Goal: Task Accomplishment & Management: Use online tool/utility

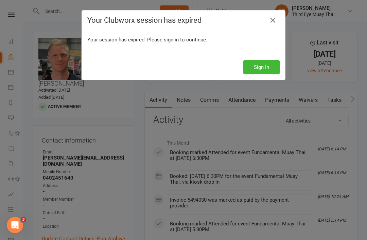
click at [257, 93] on div "Your Clubworx session has expired Your session has expired. Please sign in to c…" at bounding box center [183, 120] width 367 height 240
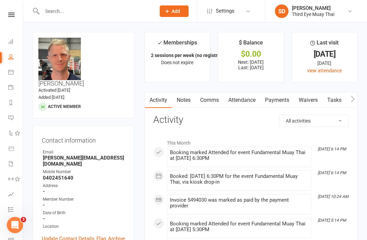
click at [4, 74] on li "Calendar" at bounding box center [11, 72] width 23 height 15
click at [17, 72] on link "Calendar" at bounding box center [15, 72] width 15 height 15
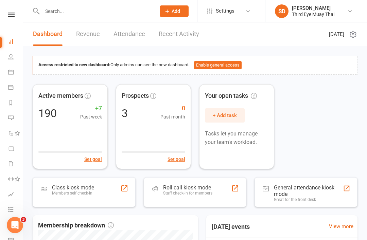
click at [70, 7] on input "text" at bounding box center [95, 11] width 111 height 10
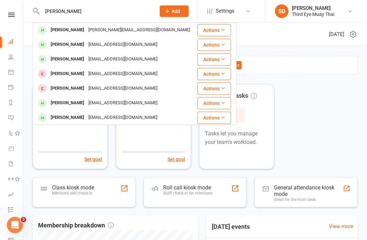
type input "hann"
click at [86, 61] on div "Hannahblack202@gmail.com" at bounding box center [122, 59] width 73 height 10
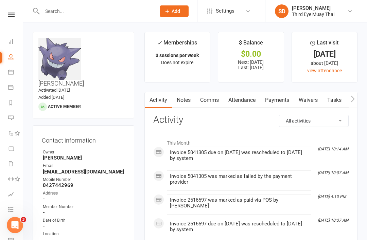
click at [287, 96] on link "Payments" at bounding box center [277, 100] width 34 height 16
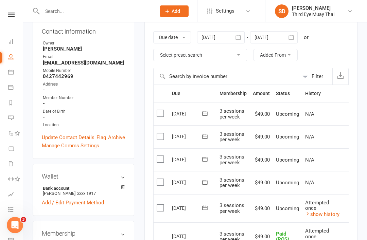
scroll to position [112, 0]
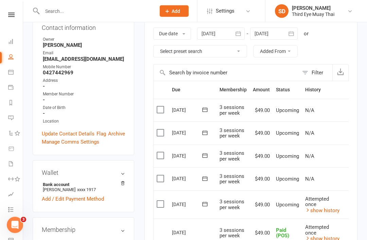
click at [69, 195] on link "Add / Edit Payment Method" at bounding box center [73, 199] width 62 height 8
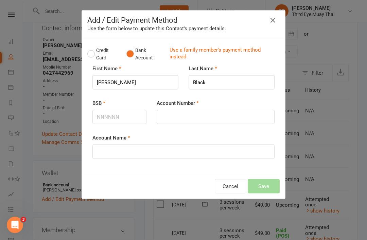
scroll to position [113, 0]
click at [129, 120] on input "BSB" at bounding box center [119, 117] width 54 height 14
click at [92, 57] on button "Credit Card" at bounding box center [103, 54] width 32 height 21
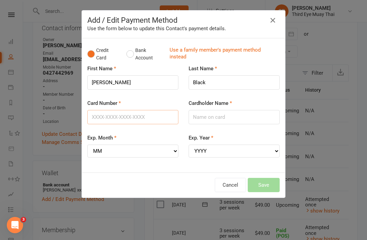
click at [143, 119] on input "Card Number" at bounding box center [132, 117] width 91 height 14
type input "4622391125395841"
click at [214, 114] on input "Cardholder Name" at bounding box center [233, 117] width 91 height 14
type input "Hannah Black"
click at [148, 153] on select "MM 01 02 03 04 05 06 07 08 09 10 11 12" at bounding box center [132, 151] width 91 height 13
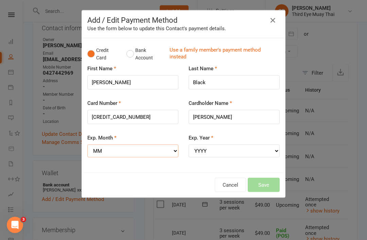
scroll to position [113, 0]
select select "02"
click at [224, 153] on select "YYYY 2025 2026 2027 2028 2029 2030 2031 2032 2033 2034" at bounding box center [233, 151] width 91 height 13
click at [218, 151] on select "YYYY 2025 2026 2027 2028 2029 2030 2031 2032 2033 2034" at bounding box center [233, 151] width 91 height 13
select select "2029"
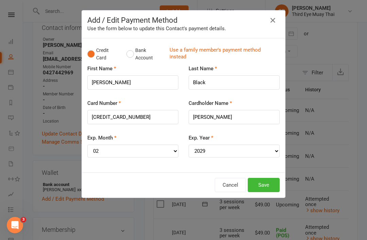
click at [265, 180] on button "Save" at bounding box center [264, 185] width 32 height 14
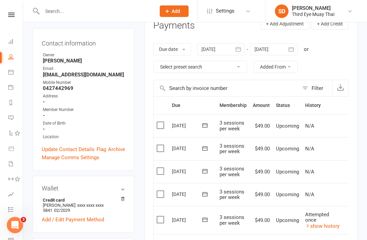
scroll to position [97, 0]
click at [316, 225] on link "show history" at bounding box center [322, 226] width 34 height 6
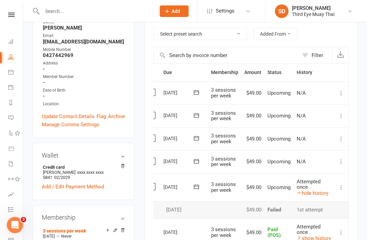
scroll to position [0, 9]
click at [342, 158] on icon at bounding box center [340, 161] width 7 height 7
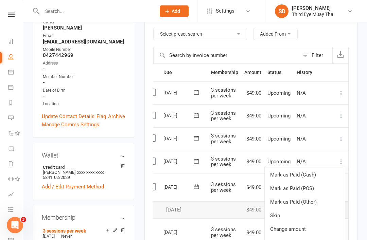
click at [307, 188] on link "Mark as Paid (POS)" at bounding box center [304, 189] width 80 height 14
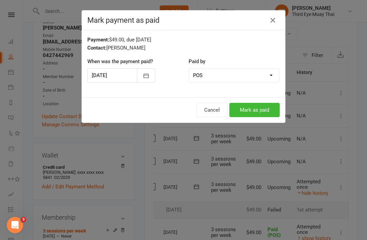
click at [259, 116] on button "Mark as paid" at bounding box center [254, 110] width 50 height 14
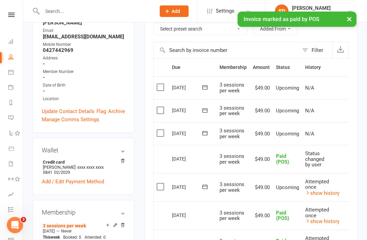
scroll to position [0, 0]
click at [12, 42] on icon at bounding box center [10, 41] width 5 height 5
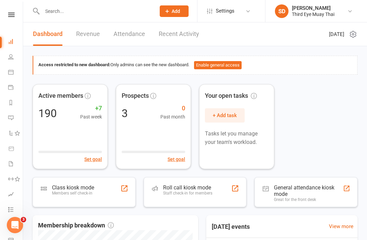
click at [83, 193] on div "Members self check-in" at bounding box center [73, 193] width 42 height 5
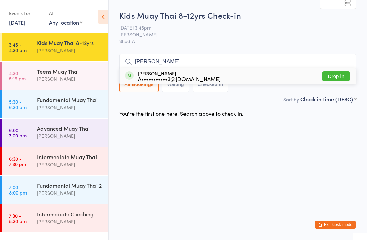
type input "[PERSON_NAME]"
click at [169, 76] on div "A•••••••••••3@[DOMAIN_NAME]" at bounding box center [179, 78] width 83 height 5
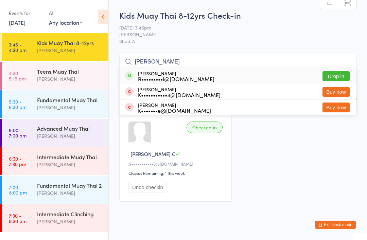
type input "[PERSON_NAME]"
click at [163, 76] on div "R•••••••••l@[DOMAIN_NAME]" at bounding box center [176, 78] width 76 height 5
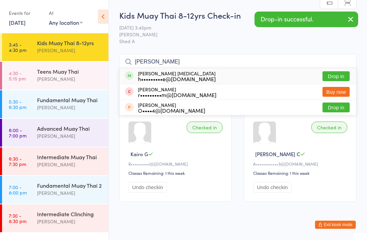
type input "[PERSON_NAME]"
click at [168, 75] on div "[PERSON_NAME] [MEDICAL_DATA] h•••••••••e@[DOMAIN_NAME]" at bounding box center [177, 76] width 78 height 11
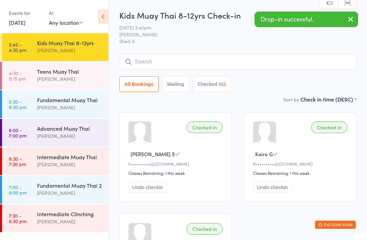
click at [338, 222] on button "Exit kiosk mode" at bounding box center [335, 225] width 41 height 8
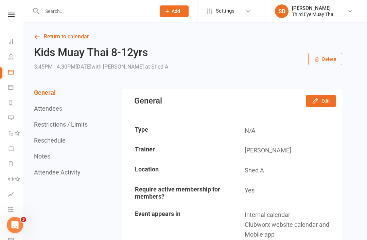
click at [18, 39] on link "Dashboard" at bounding box center [15, 42] width 15 height 15
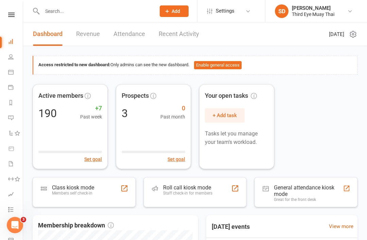
click at [69, 195] on div "Class kiosk mode Members self check-in" at bounding box center [73, 193] width 42 height 18
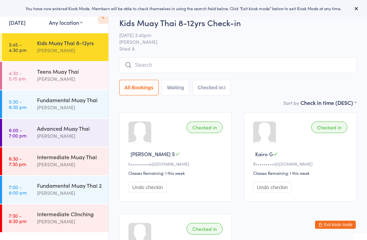
click at [22, 82] on link "4:30 - 5:15 pm Teens Muay Thai Shae Dekel" at bounding box center [55, 76] width 106 height 28
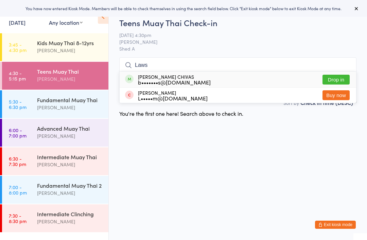
type input "Laws"
click at [176, 80] on div "b•••••••s@msn.com" at bounding box center [174, 81] width 73 height 5
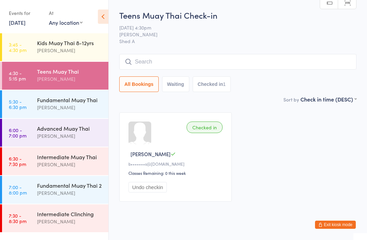
click at [336, 224] on button "Exit kiosk mode" at bounding box center [335, 225] width 41 height 8
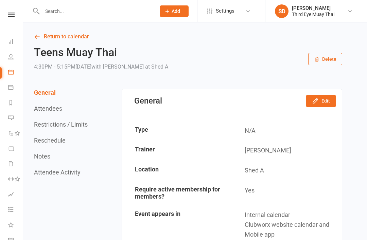
click at [94, 12] on input "text" at bounding box center [95, 11] width 111 height 10
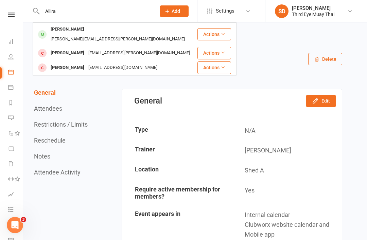
type input "Allira"
click at [78, 34] on div "[PERSON_NAME][EMAIL_ADDRESS][PERSON_NAME][DOMAIN_NAME]" at bounding box center [118, 39] width 138 height 10
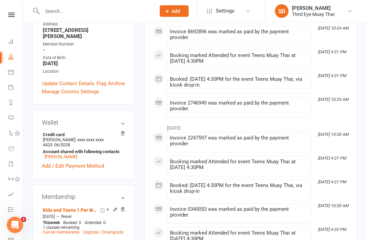
scroll to position [171, 0]
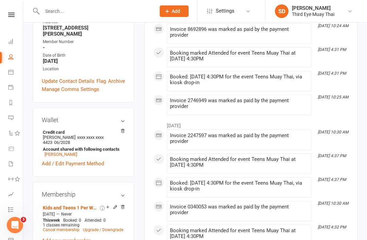
click at [71, 227] on link "Cancel membership" at bounding box center [61, 229] width 37 height 5
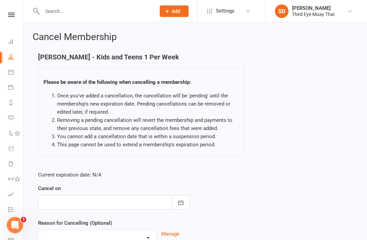
click at [88, 195] on div at bounding box center [114, 202] width 152 height 14
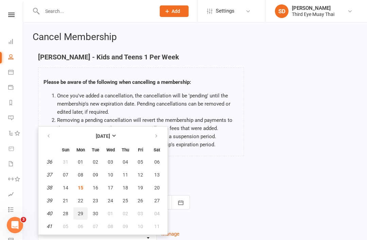
click at [83, 212] on span "29" at bounding box center [80, 213] width 5 height 5
type input "29 Sep 2025"
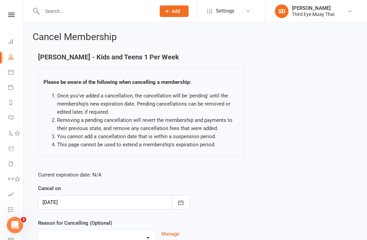
scroll to position [67, 0]
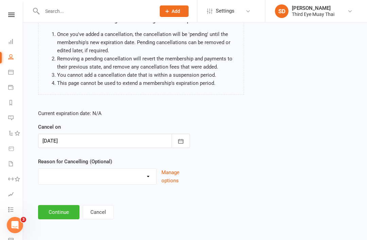
click at [98, 170] on select "Holiday Injury Other reason" at bounding box center [97, 176] width 118 height 14
select select "2"
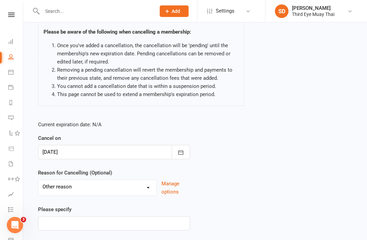
scroll to position [51, 0]
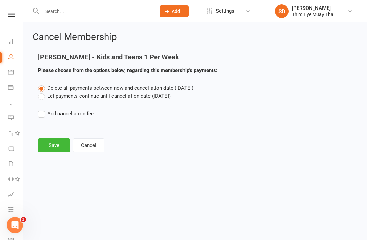
scroll to position [0, 0]
click at [108, 97] on label "Let payments continue until cancellation date (Sep 29, 2025)" at bounding box center [104, 96] width 132 height 8
click at [42, 92] on input "Let payments continue until cancellation date (Sep 29, 2025)" at bounding box center [40, 92] width 4 height 0
click at [61, 145] on button "Save" at bounding box center [54, 145] width 32 height 14
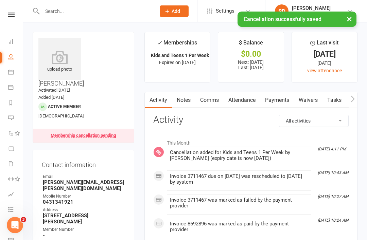
click at [8, 44] on link "Dashboard" at bounding box center [15, 42] width 15 height 15
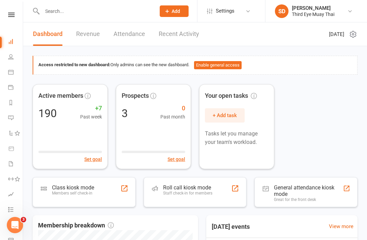
click at [89, 194] on div "Members self check-in" at bounding box center [73, 193] width 42 height 5
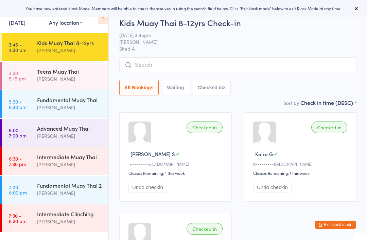
click at [39, 79] on div "[PERSON_NAME]" at bounding box center [70, 79] width 66 height 8
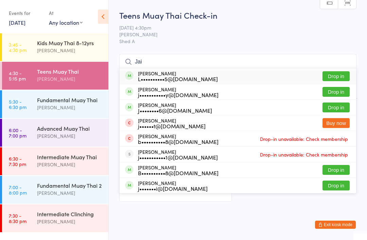
type input "Jai"
click at [204, 75] on div "[PERSON_NAME] L••••••••••5@[DOMAIN_NAME] Drop in" at bounding box center [238, 76] width 236 height 16
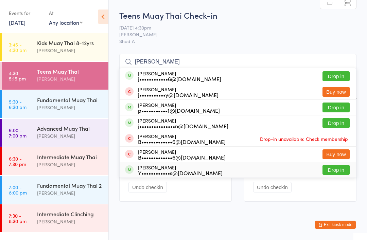
type input "[PERSON_NAME]"
click at [187, 168] on div "[PERSON_NAME] Y••••••••••••s@[DOMAIN_NAME]" at bounding box center [180, 170] width 85 height 11
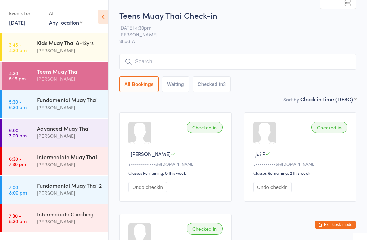
click at [0, 235] on ul "3:45 - 4:30 pm Kids Muay Thai 8-12yrs [PERSON_NAME] 4:30 - 5:15 pm Teens Muay T…" at bounding box center [54, 136] width 108 height 207
click at [338, 224] on button "Exit kiosk mode" at bounding box center [335, 225] width 41 height 8
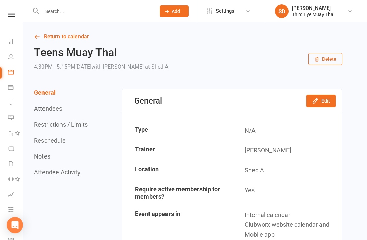
click at [82, 19] on div at bounding box center [92, 11] width 118 height 22
click at [78, 12] on input "text" at bounding box center [95, 11] width 111 height 10
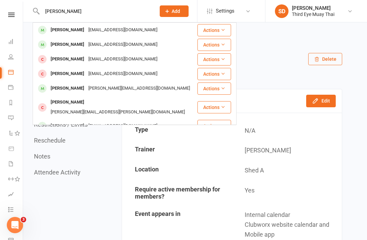
type input "Johnath"
click at [86, 121] on div "Jonathan Williams" at bounding box center [68, 126] width 38 height 10
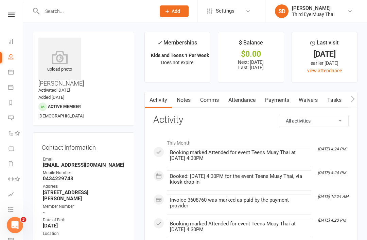
click at [58, 58] on icon at bounding box center [59, 58] width 42 height 14
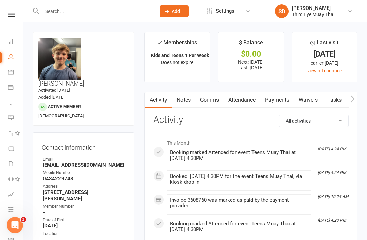
click at [86, 15] on input "text" at bounding box center [95, 11] width 111 height 10
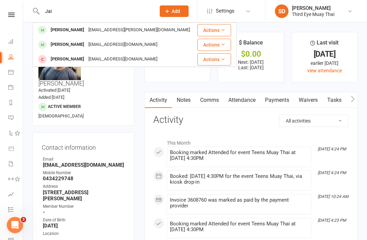
type input "Jai"
click at [88, 53] on div "Jack Kent jackkent@gmail.com" at bounding box center [114, 59] width 163 height 14
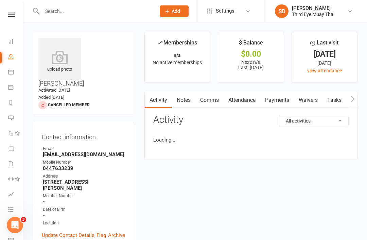
click at [99, 12] on input "text" at bounding box center [95, 11] width 111 height 10
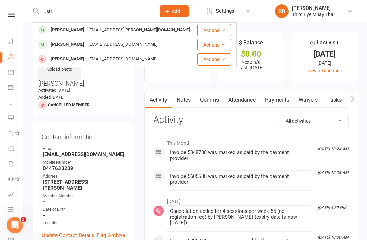
type input "Jai"
click at [86, 45] on div "Lippey252225@gmail.com" at bounding box center [122, 45] width 73 height 10
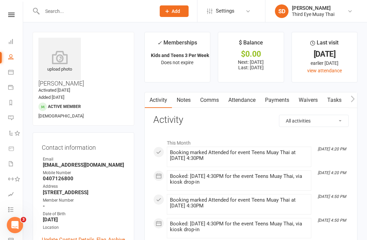
click at [63, 59] on icon at bounding box center [59, 58] width 42 height 14
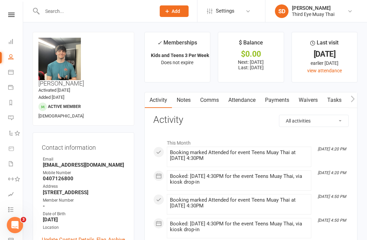
click at [113, 15] on input "text" at bounding box center [95, 11] width 111 height 10
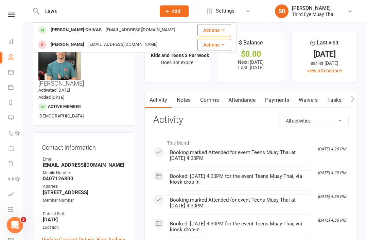
type input "Laws"
click at [84, 32] on div "Lawson CHIVAS" at bounding box center [76, 30] width 55 height 10
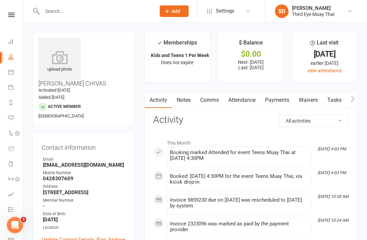
click at [71, 61] on icon at bounding box center [59, 58] width 42 height 14
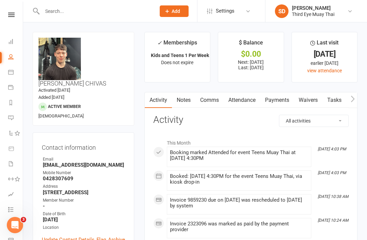
click at [52, 103] on contact-information "upload photo change photo Lawson CHIVAS Activated 10 February, 2025 Added 10 Fe…" at bounding box center [84, 146] width 102 height 229
click at [2, 40] on li "Dashboard" at bounding box center [11, 42] width 23 height 15
click at [13, 46] on link "Dashboard" at bounding box center [15, 42] width 15 height 15
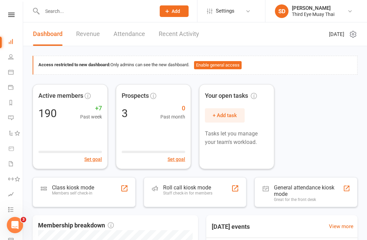
click at [58, 187] on div "Class kiosk mode" at bounding box center [73, 187] width 42 height 6
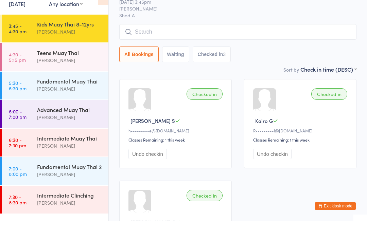
scroll to position [8, 0]
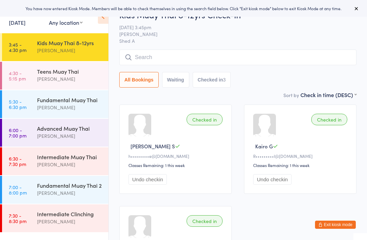
click at [35, 81] on link "4:30 - 5:15 pm Teens Muay Thai [PERSON_NAME]" at bounding box center [55, 76] width 106 height 28
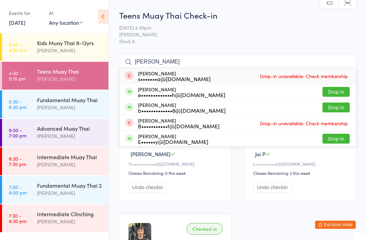
type input "[PERSON_NAME]"
click at [172, 96] on div "e•••••••••••••h@[DOMAIN_NAME]" at bounding box center [181, 94] width 87 height 5
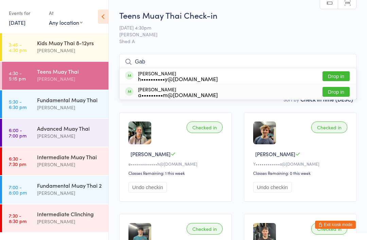
type input "Gab"
click at [297, 95] on div "[PERSON_NAME] a•••••••••m@[DOMAIN_NAME] Drop in" at bounding box center [238, 91] width 236 height 15
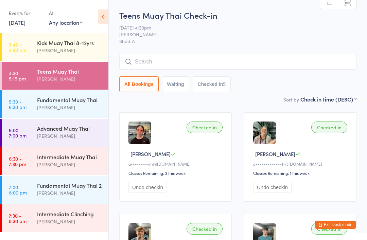
click at [168, 64] on input "search" at bounding box center [237, 62] width 237 height 16
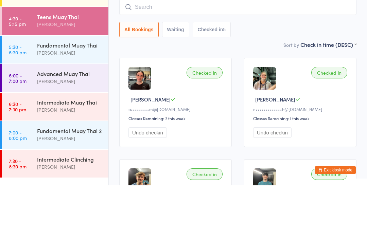
click at [85, 104] on div "[PERSON_NAME]" at bounding box center [70, 108] width 66 height 8
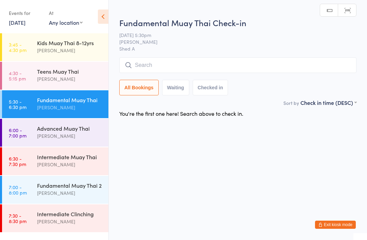
click at [241, 71] on input "search" at bounding box center [237, 65] width 237 height 16
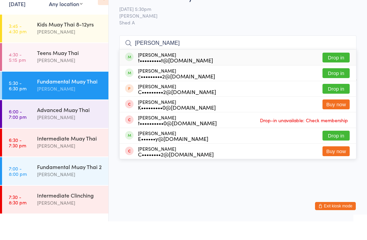
type input "Cody"
click at [171, 76] on div "t•••••••••t@icloud.com" at bounding box center [175, 78] width 75 height 5
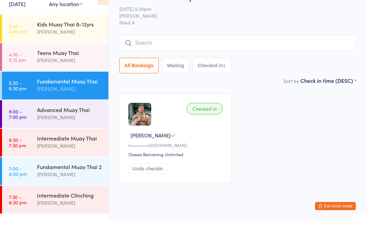
scroll to position [17, 0]
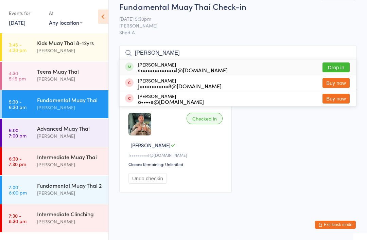
type input "[PERSON_NAME]"
click at [172, 67] on div "s•••••••••••••••l@gmail.com" at bounding box center [183, 69] width 90 height 5
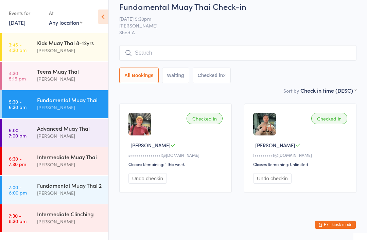
click at [340, 225] on button "Exit kiosk mode" at bounding box center [335, 225] width 41 height 8
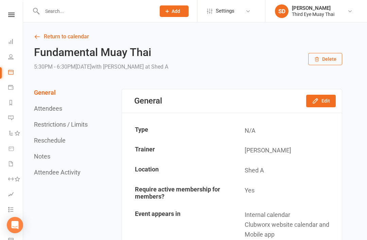
click at [48, 10] on input "text" at bounding box center [95, 11] width 111 height 10
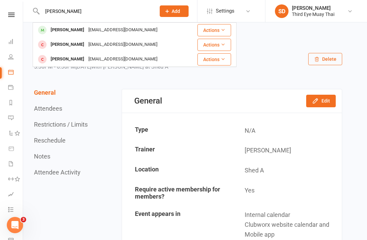
type input "[PERSON_NAME]"
click at [51, 31] on div "[PERSON_NAME]" at bounding box center [68, 30] width 38 height 10
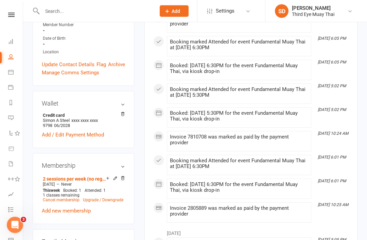
scroll to position [182, 0]
click at [94, 198] on link "Upgrade / Downgrade" at bounding box center [103, 200] width 40 height 5
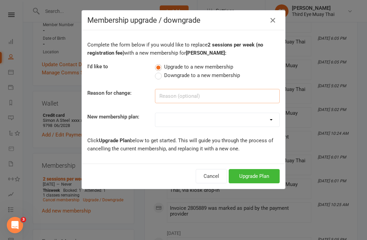
click at [212, 98] on input at bounding box center [217, 96] width 125 height 14
click at [213, 126] on select "1 per week casual visit 1 per week casual visit (no registration fee) 2 session…" at bounding box center [217, 120] width 124 height 14
select select "19"
click at [254, 175] on button "Upgrade Plan" at bounding box center [253, 176] width 51 height 14
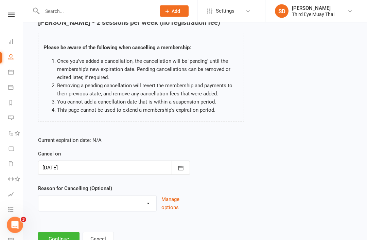
scroll to position [45, 0]
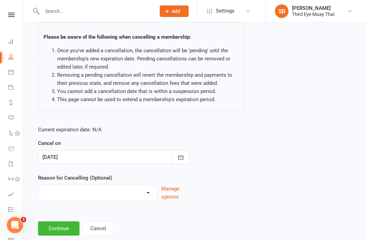
click at [61, 234] on button "Continue" at bounding box center [58, 228] width 41 height 14
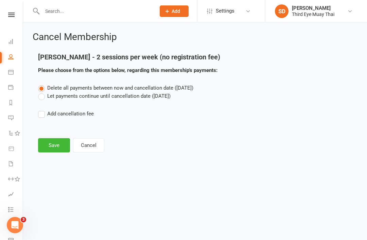
click at [56, 99] on label "Let payments continue until cancellation date (Sep 15, 2025)" at bounding box center [104, 96] width 132 height 8
click at [42, 92] on input "Let payments continue until cancellation date (Sep 15, 2025)" at bounding box center [40, 92] width 4 height 0
click at [58, 145] on button "Save" at bounding box center [54, 145] width 32 height 14
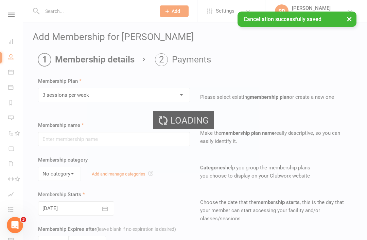
type input "3 sessions per week"
select select "0"
type input "0"
type input "3"
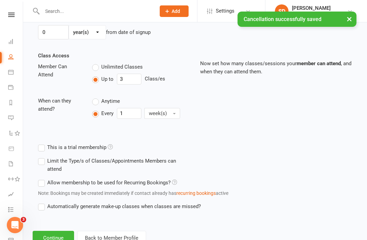
scroll to position [219, 0]
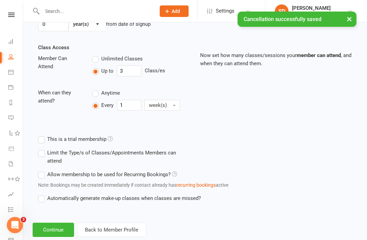
click at [60, 229] on button "Continue" at bounding box center [53, 230] width 41 height 14
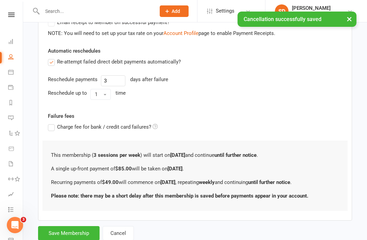
scroll to position [0, 0]
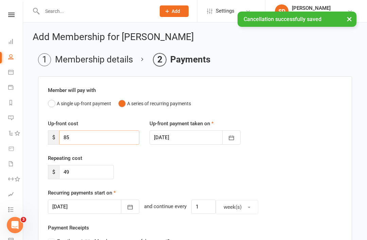
click at [114, 135] on input "85" at bounding box center [99, 137] width 80 height 14
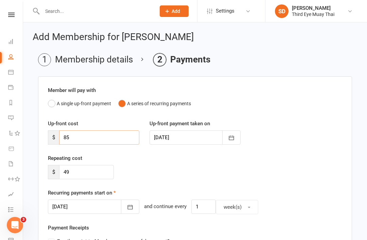
type input "8"
click at [182, 172] on div "Repeating cost $ 49" at bounding box center [195, 171] width 304 height 35
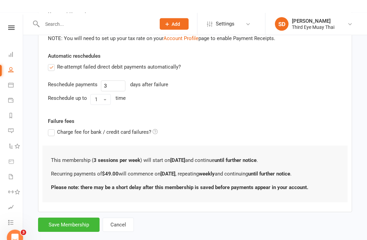
scroll to position [210, 0]
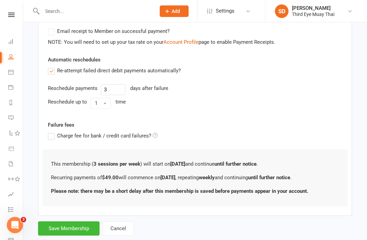
click at [73, 224] on button "Save Membership" at bounding box center [68, 228] width 61 height 14
type input "0"
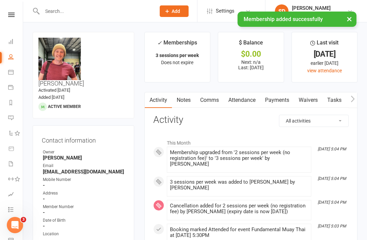
click at [117, 16] on input "text" at bounding box center [95, 11] width 111 height 10
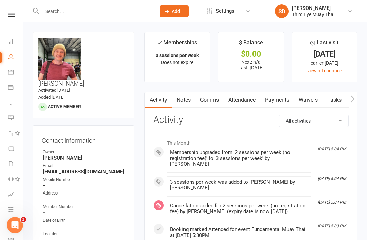
click at [8, 48] on link "Dashboard" at bounding box center [15, 42] width 15 height 15
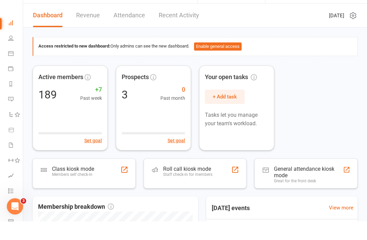
scroll to position [19, 0]
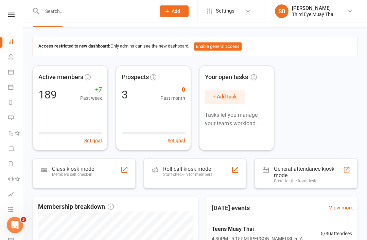
click at [65, 168] on div "Class kiosk mode" at bounding box center [73, 169] width 42 height 6
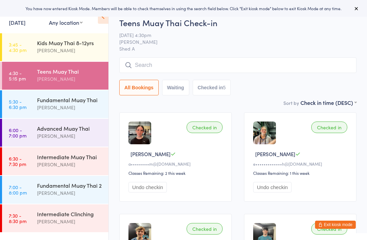
click at [52, 103] on div "Fundamental Muay Thai" at bounding box center [70, 99] width 66 height 7
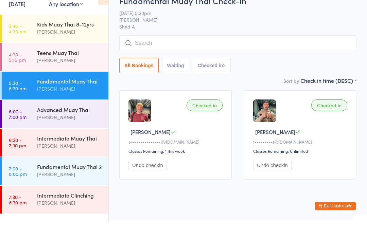
scroll to position [5, 0]
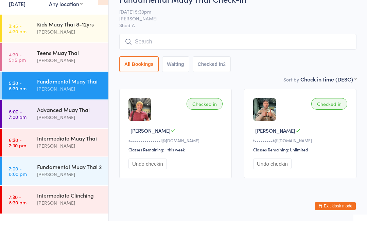
type input "S"
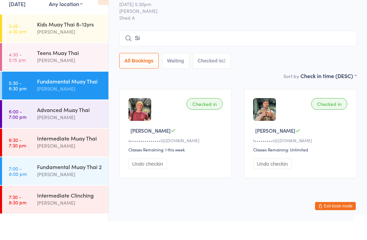
type input "S"
click at [127, 91] on div "Sort by Check in time (DESC) First name (ASC) First name (DESC) Last name (ASC)…" at bounding box center [237, 94] width 237 height 7
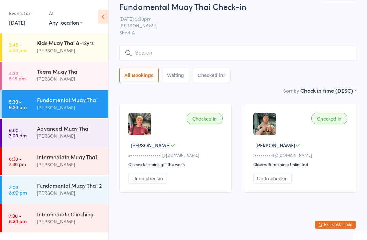
click at [341, 221] on button "Exit kiosk mode" at bounding box center [335, 225] width 41 height 8
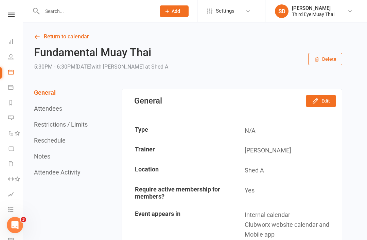
click at [11, 47] on link "Dashboard" at bounding box center [15, 42] width 15 height 15
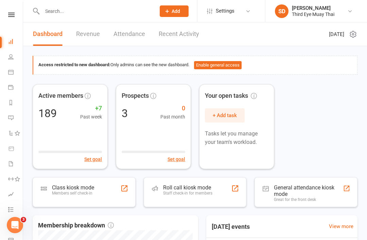
click at [78, 196] on div "Class kiosk mode Members self check-in" at bounding box center [73, 193] width 42 height 18
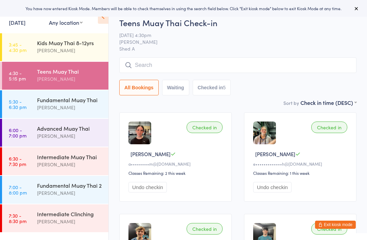
click at [33, 110] on link "5:30 - 6:30 pm Fundamental Muay Thai [PERSON_NAME]" at bounding box center [55, 104] width 106 height 28
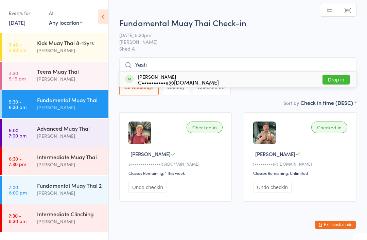
type input "Yesh"
click at [167, 80] on div "C••••••••••e@[DOMAIN_NAME]" at bounding box center [178, 81] width 81 height 5
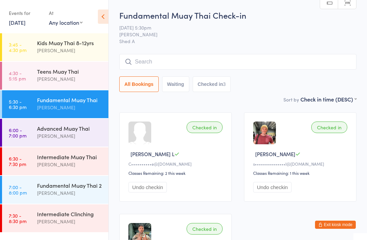
click at [338, 221] on button "Exit kiosk mode" at bounding box center [335, 225] width 41 height 8
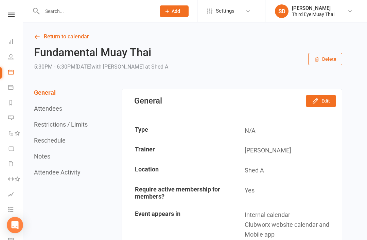
click at [53, 12] on input "text" at bounding box center [95, 11] width 111 height 10
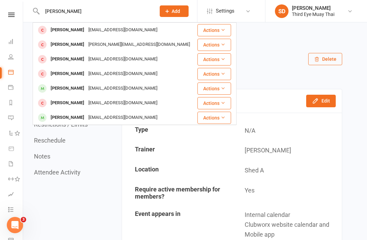
type input "Andrew"
click at [60, 31] on div "Andrew Walkom" at bounding box center [68, 30] width 38 height 10
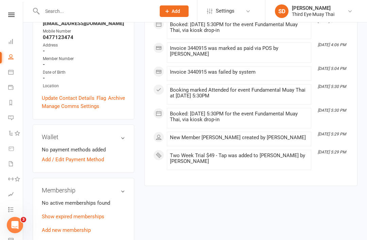
scroll to position [156, 0]
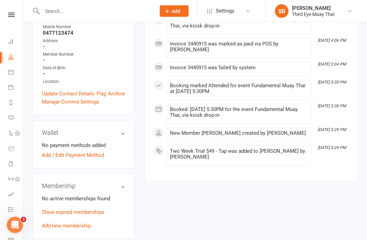
click at [50, 151] on link "Add / Edit Payment Method" at bounding box center [73, 155] width 62 height 8
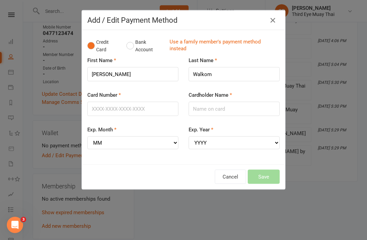
scroll to position [156, 0]
click at [132, 41] on button "Bank Account" at bounding box center [145, 46] width 38 height 21
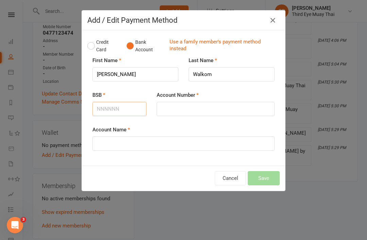
click at [116, 113] on input "BSB" at bounding box center [119, 109] width 54 height 14
type input "082748"
click at [183, 106] on input "Account Number" at bounding box center [216, 109] width 118 height 14
type input "850146866"
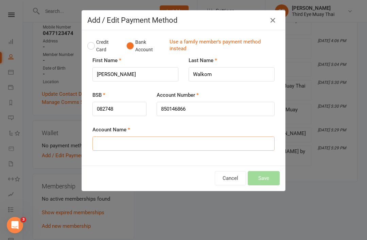
click at [201, 148] on input "Account Name" at bounding box center [183, 143] width 182 height 14
type input "Andrew Walkom"
click at [268, 166] on div "Cancel Save" at bounding box center [183, 178] width 203 height 25
click at [271, 176] on button "Save" at bounding box center [264, 178] width 32 height 14
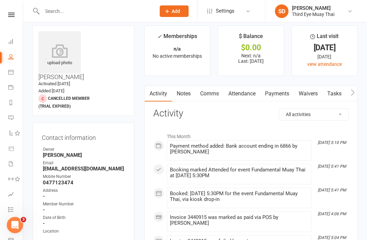
scroll to position [0, 0]
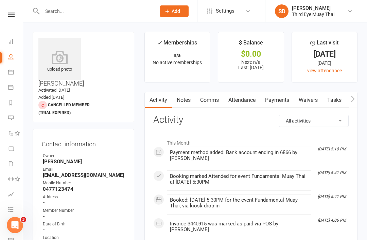
click at [57, 57] on icon at bounding box center [59, 58] width 42 height 14
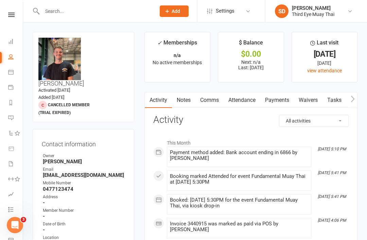
click at [51, 129] on div "Contact information Owner Shae Dekel Email andrewwalkom04@gmail.com Mobile Numb…" at bounding box center [84, 200] width 102 height 142
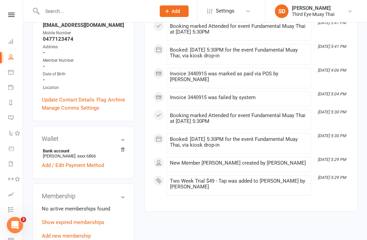
scroll to position [155, 0]
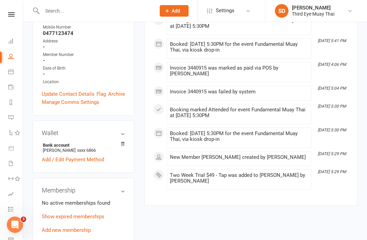
click at [69, 227] on link "Add new membership" at bounding box center [66, 230] width 49 height 6
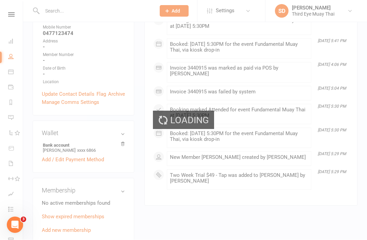
scroll to position [156, 0]
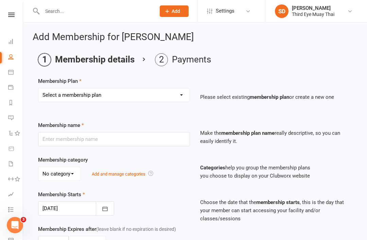
click at [182, 94] on select "Select a membership plan Create new Membership Plan 1 per week casual visit 1 p…" at bounding box center [113, 95] width 151 height 14
click at [156, 96] on select "Select a membership plan Create new Membership Plan 1 per week casual visit 1 p…" at bounding box center [113, 95] width 151 height 14
click at [170, 97] on select "Select a membership plan Create new Membership Plan 1 per week casual visit 1 p…" at bounding box center [113, 95] width 151 height 14
select select "5"
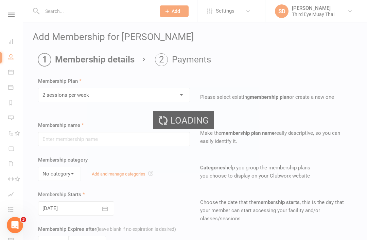
type input "2 sessions per week"
select select "0"
type input "0"
type input "2"
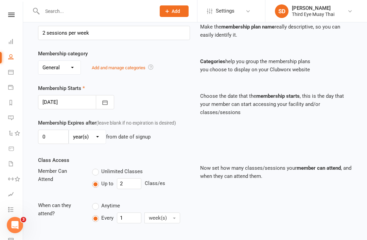
scroll to position [219, 0]
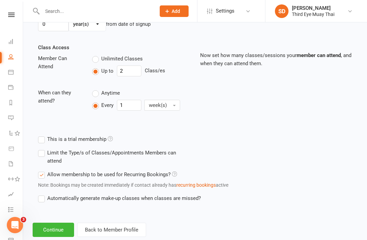
click at [57, 229] on button "Continue" at bounding box center [53, 230] width 41 height 14
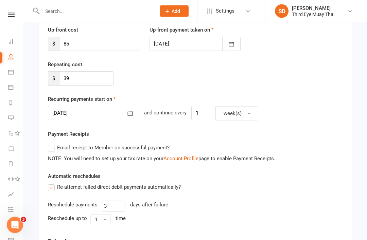
click at [128, 115] on icon "button" at bounding box center [130, 114] width 5 height 4
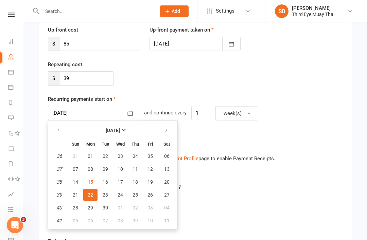
click at [144, 93] on div "Repeating cost $ 39" at bounding box center [195, 77] width 304 height 35
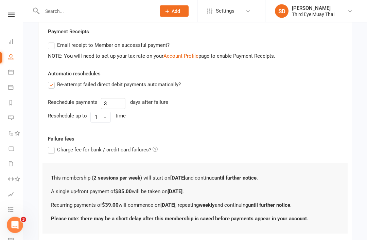
scroll to position [224, 0]
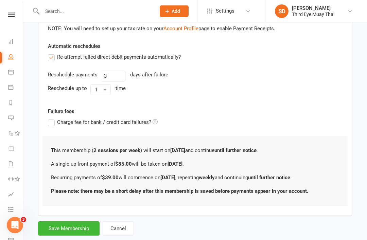
click at [76, 229] on button "Save Membership" at bounding box center [68, 228] width 61 height 14
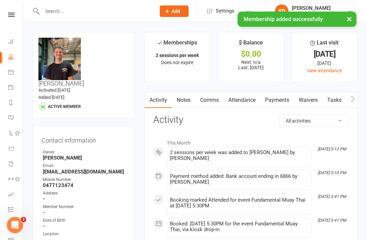
click at [54, 12] on input "text" at bounding box center [95, 11] width 111 height 10
click at [173, 21] on div "Prospect Member Non-attending contact Class / event Appointment Task Membership…" at bounding box center [174, 11] width 46 height 22
click at [173, 14] on button "Add" at bounding box center [174, 11] width 29 height 12
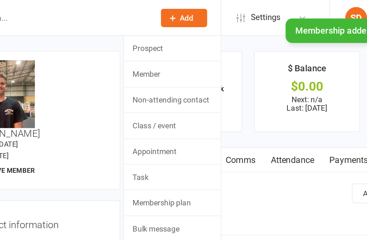
click at [171, 8] on span "Add" at bounding box center [175, 10] width 8 height 5
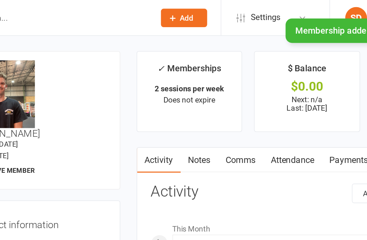
click at [171, 12] on span "Add" at bounding box center [175, 10] width 8 height 5
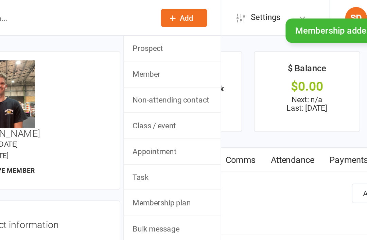
click at [136, 47] on link "Member" at bounding box center [166, 46] width 60 height 16
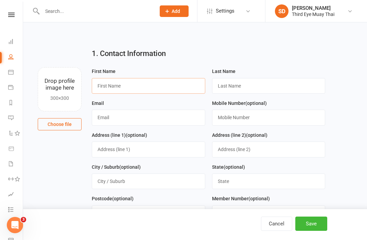
click at [145, 92] on input "text" at bounding box center [148, 86] width 113 height 16
type input "Joe"
click at [250, 92] on input "text" at bounding box center [268, 86] width 113 height 16
type input "m"
type input "Mitchell"
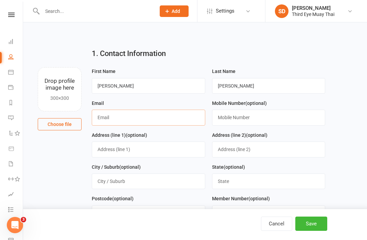
click at [176, 125] on input "text" at bounding box center [148, 118] width 113 height 16
type input "joemitchell4567@outlook.com"
click at [326, 222] on button "Save" at bounding box center [311, 224] width 32 height 14
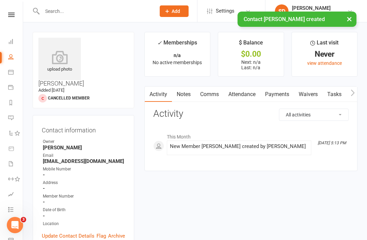
click at [56, 57] on icon at bounding box center [59, 58] width 42 height 14
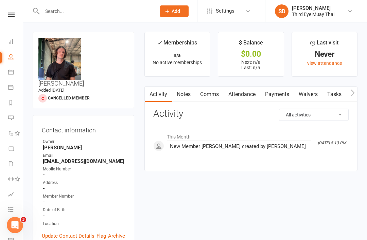
click at [13, 43] on icon at bounding box center [10, 41] width 5 height 5
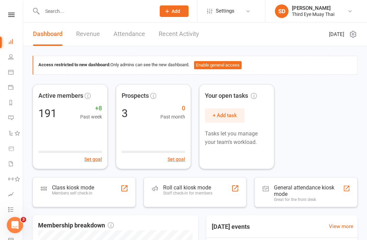
click at [70, 199] on div "Class kiosk mode Members self check-in" at bounding box center [73, 193] width 42 height 18
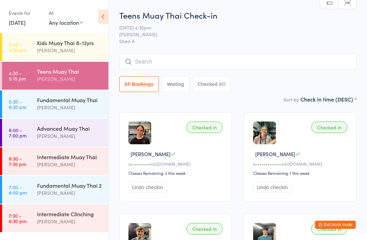
click at [69, 108] on div "[PERSON_NAME]" at bounding box center [70, 108] width 66 height 8
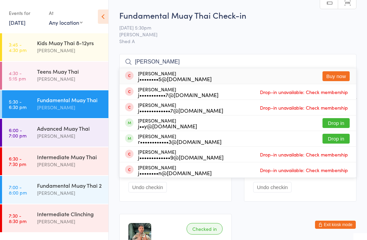
type input "[PERSON_NAME]"
click at [338, 221] on button "Exit kiosk mode" at bounding box center [335, 225] width 41 height 8
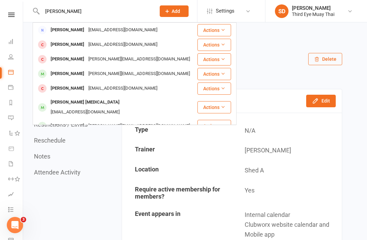
type input "[PERSON_NAME]"
click at [65, 89] on div "[PERSON_NAME]" at bounding box center [68, 89] width 38 height 10
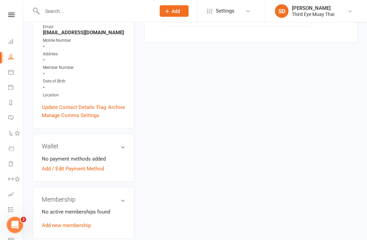
scroll to position [122, 0]
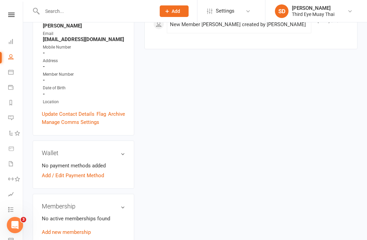
click at [75, 229] on link "Add new membership" at bounding box center [66, 232] width 49 height 6
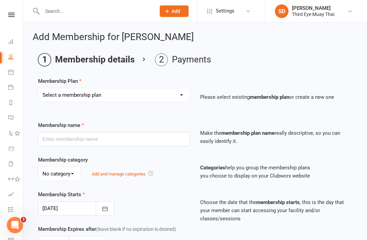
click at [136, 93] on select "Select a membership plan Create new Membership Plan 1 per week casual visit 1 p…" at bounding box center [113, 95] width 151 height 14
select select "14"
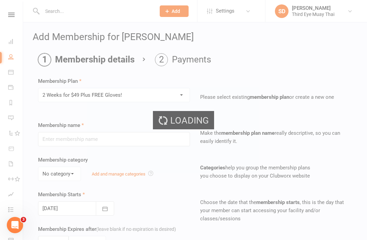
type input "2 Weeks for $49 Plus FREE Gloves!"
select select "0"
type input "2"
select select "1"
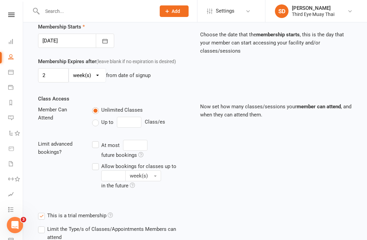
scroll to position [226, 0]
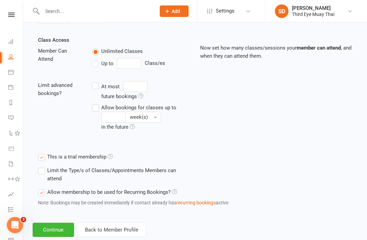
click at [48, 230] on button "Continue" at bounding box center [53, 230] width 41 height 14
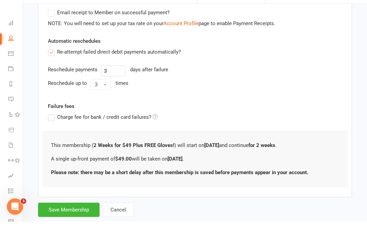
scroll to position [141, 0]
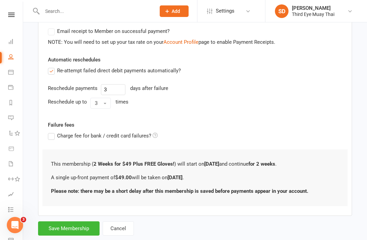
click at [63, 229] on button "Save Membership" at bounding box center [68, 228] width 61 height 14
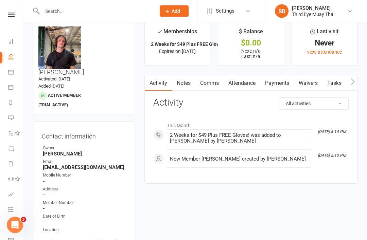
scroll to position [7, 0]
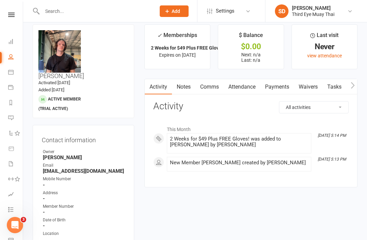
click at [290, 85] on link "Payments" at bounding box center [277, 87] width 34 height 16
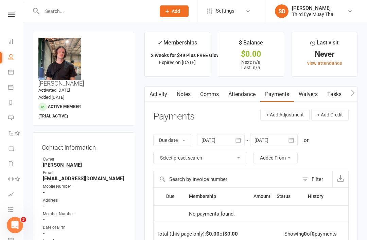
click at [19, 40] on link "Dashboard" at bounding box center [15, 42] width 15 height 15
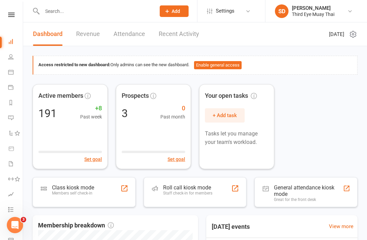
click at [84, 184] on div "Class kiosk mode" at bounding box center [73, 187] width 42 height 6
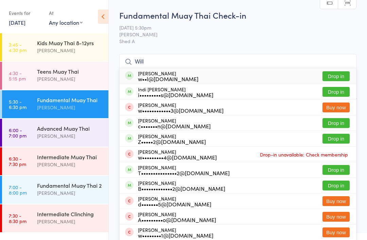
type input "Will"
click at [165, 125] on div "c•••••••n@[DOMAIN_NAME]" at bounding box center [174, 125] width 73 height 5
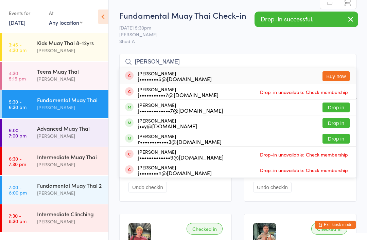
type input "[PERSON_NAME]"
click at [167, 104] on div "[PERSON_NAME] j•••••••••••••7@[DOMAIN_NAME]" at bounding box center [180, 107] width 85 height 11
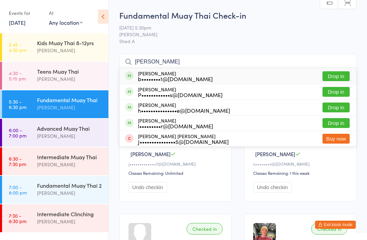
type input "[PERSON_NAME]"
click at [195, 76] on div "[PERSON_NAME] b••••••••1@[DOMAIN_NAME] Drop in" at bounding box center [238, 76] width 236 height 16
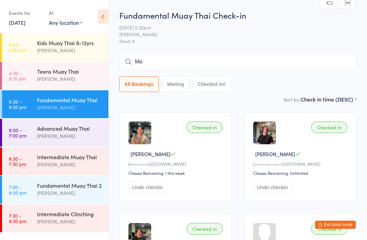
type input "M"
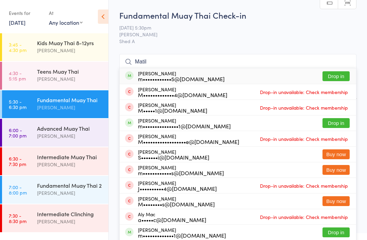
type input "Matil"
click at [165, 78] on div "m••••••••••••5@[DOMAIN_NAME]" at bounding box center [181, 78] width 87 height 5
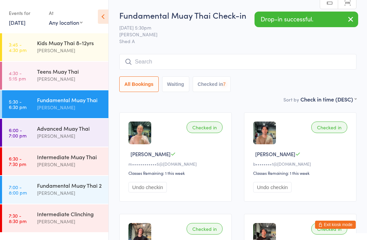
click at [344, 221] on button "Exit kiosk mode" at bounding box center [335, 225] width 41 height 8
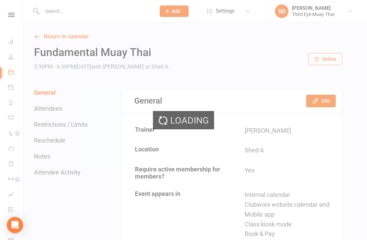
click at [53, 7] on div "Loading" at bounding box center [183, 120] width 367 height 240
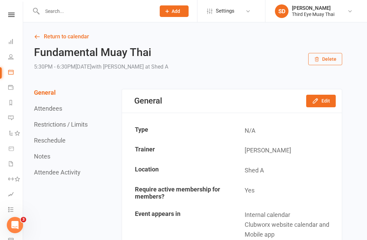
click at [54, 20] on div at bounding box center [92, 11] width 118 height 22
click at [48, 14] on input "text" at bounding box center [95, 11] width 111 height 10
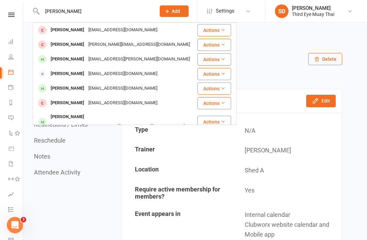
type input "[PERSON_NAME]"
click at [95, 122] on div "[PERSON_NAME][EMAIL_ADDRESS][PERSON_NAME][DOMAIN_NAME]" at bounding box center [118, 127] width 138 height 10
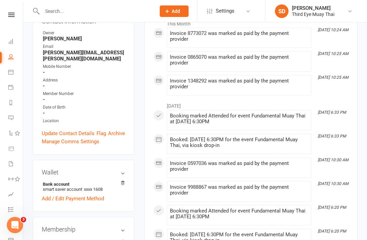
scroll to position [141, 0]
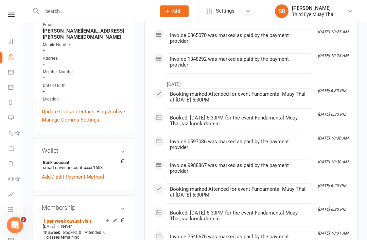
click at [72, 240] on link "Cancel membership" at bounding box center [61, 242] width 37 height 5
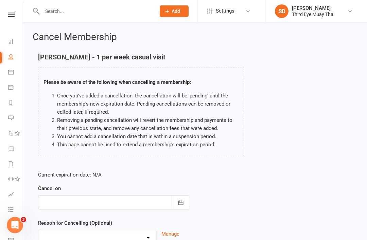
scroll to position [24, 0]
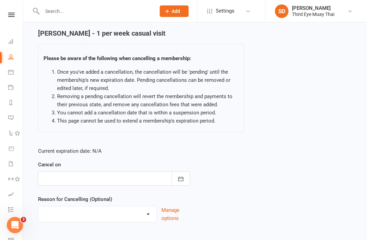
click at [120, 179] on div at bounding box center [114, 178] width 152 height 14
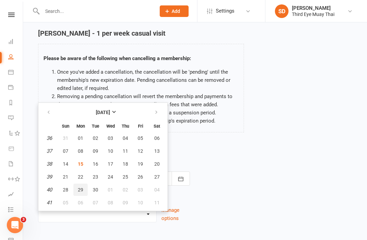
click at [81, 192] on button "29" at bounding box center [80, 190] width 14 height 12
type input "[DATE]"
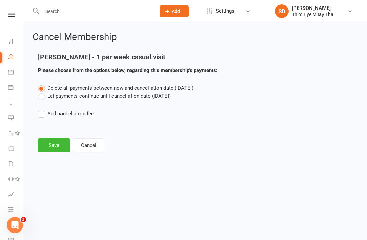
click at [100, 99] on label "Let payments continue until cancellation date ([DATE])" at bounding box center [104, 96] width 132 height 8
click at [42, 92] on input "Let payments continue until cancellation date ([DATE])" at bounding box center [40, 92] width 4 height 0
click at [62, 151] on button "Save" at bounding box center [54, 145] width 32 height 14
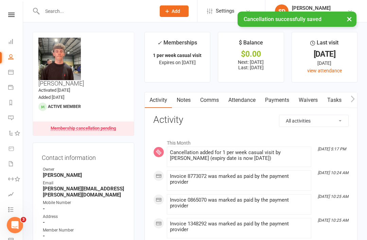
click at [9, 45] on link "Dashboard" at bounding box center [15, 42] width 15 height 15
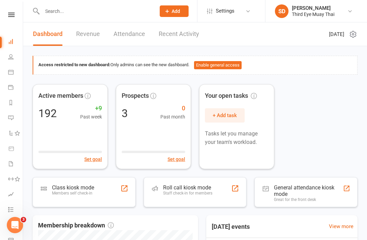
click at [71, 187] on div "Class kiosk mode" at bounding box center [73, 187] width 42 height 6
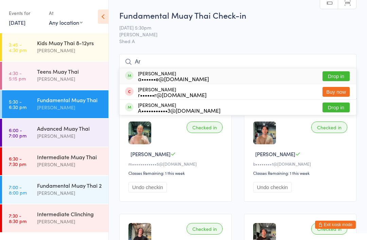
type input "A"
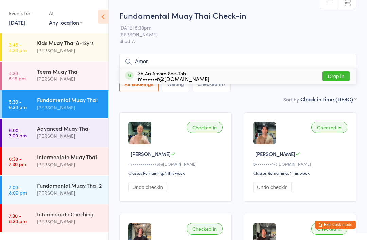
type input "Amor"
click at [169, 78] on div "m••••••r@[DOMAIN_NAME]" at bounding box center [173, 78] width 71 height 5
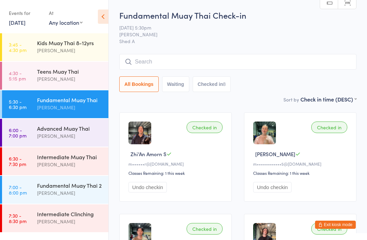
type input "C"
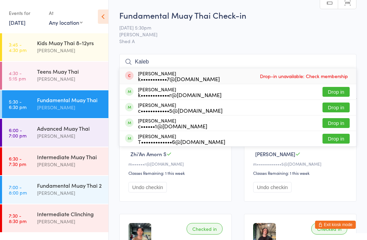
type input "Kaleb"
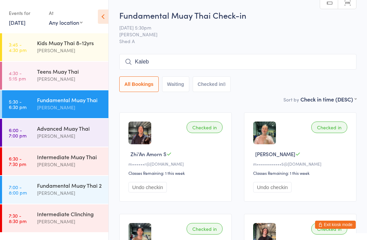
click at [347, 222] on button "Exit kiosk mode" at bounding box center [335, 225] width 41 height 8
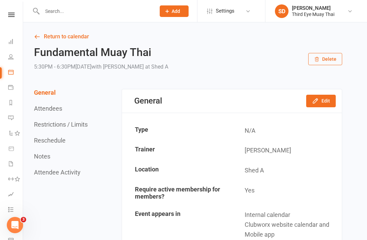
click at [117, 15] on input "text" at bounding box center [95, 11] width 111 height 10
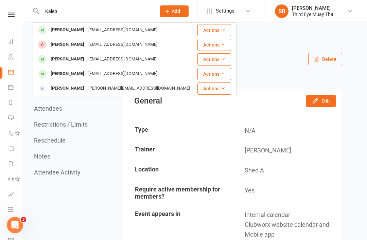
type input "Kaleb"
click at [86, 48] on div "kalebshearer7@gmail.com" at bounding box center [122, 45] width 73 height 10
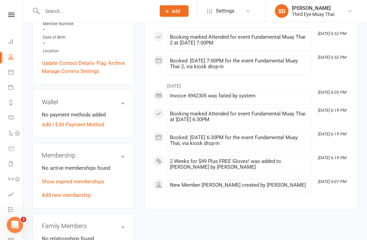
scroll to position [180, 0]
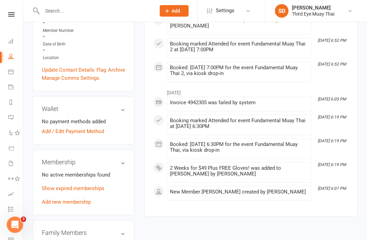
click at [63, 128] on link "Add / Edit Payment Method" at bounding box center [73, 132] width 62 height 8
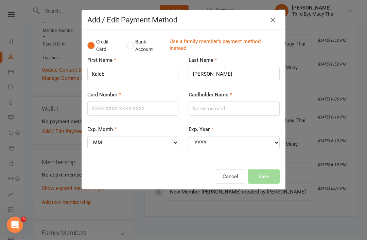
scroll to position [180, 0]
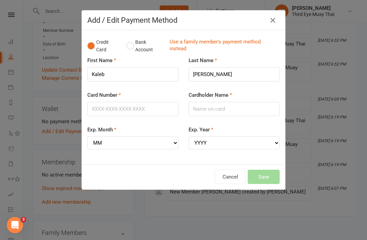
click at [136, 49] on button "Bank Account" at bounding box center [145, 46] width 38 height 21
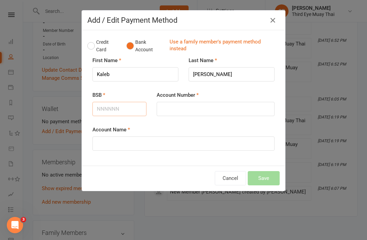
click at [121, 113] on input "BSB" at bounding box center [119, 109] width 54 height 14
type input "650000"
click at [178, 106] on input "Account Number" at bounding box center [216, 109] width 118 height 14
type input "899697001"
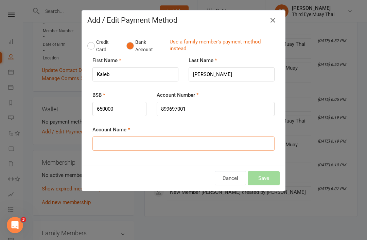
click at [181, 142] on input "Account Name" at bounding box center [183, 143] width 182 height 14
type input "Kaleb Shearer"
click at [274, 179] on button "Save" at bounding box center [264, 178] width 32 height 14
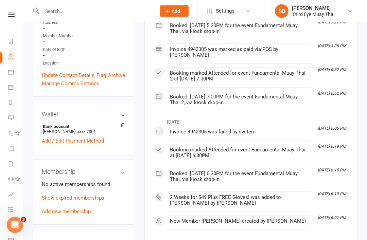
scroll to position [179, 0]
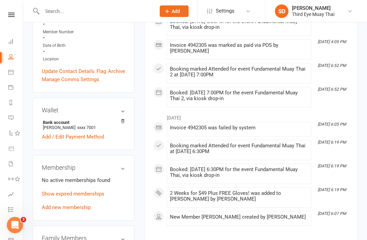
click at [54, 204] on link "Add new membership" at bounding box center [66, 207] width 49 height 6
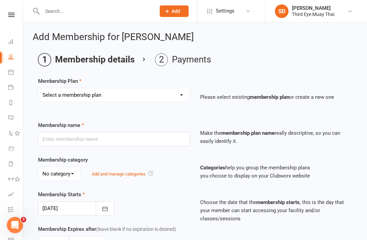
click at [73, 95] on select "Select a membership plan Create new Membership Plan 1 per week casual visit 1 p…" at bounding box center [113, 95] width 151 height 14
select select "6"
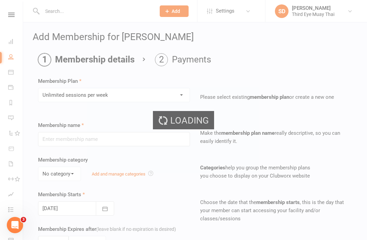
type input "Unlimited sessions per week"
select select "0"
type input "0"
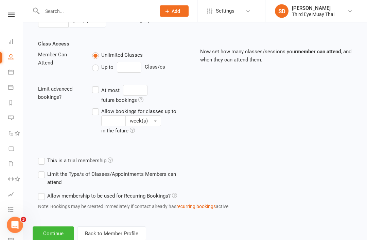
scroll to position [226, 0]
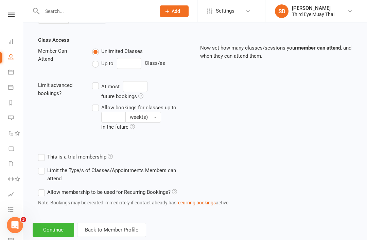
click at [48, 226] on button "Continue" at bounding box center [53, 230] width 41 height 14
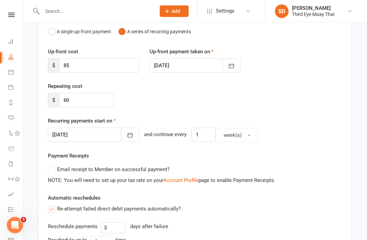
scroll to position [73, 0]
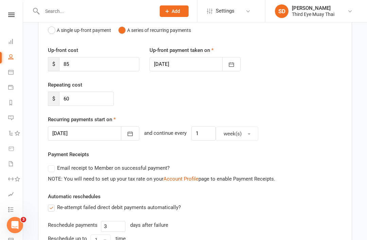
click at [127, 133] on icon "button" at bounding box center [130, 133] width 7 height 7
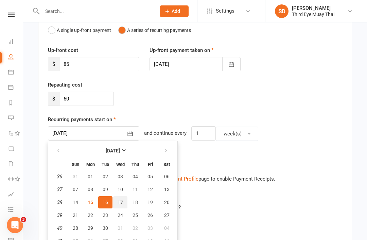
click at [120, 201] on span "17" at bounding box center [119, 202] width 5 height 5
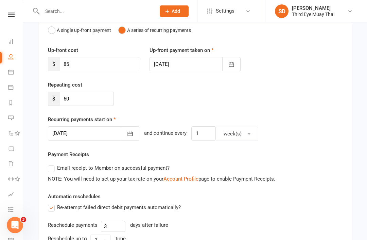
click at [121, 139] on button "button" at bounding box center [130, 133] width 18 height 14
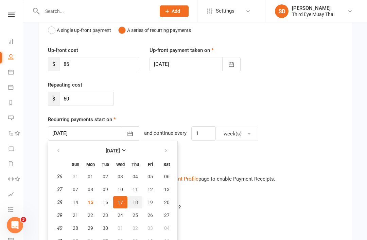
click at [135, 201] on span "18" at bounding box center [134, 202] width 5 height 5
type input "18 Sep 2025"
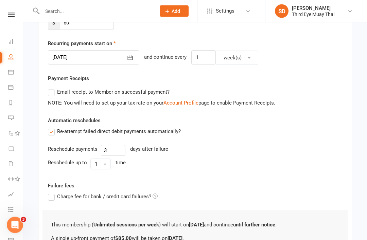
scroll to position [224, 0]
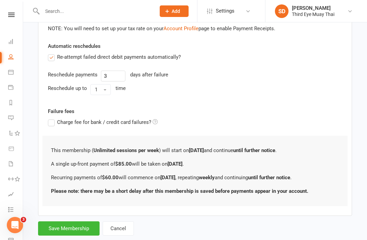
click at [62, 227] on button "Save Membership" at bounding box center [68, 228] width 61 height 14
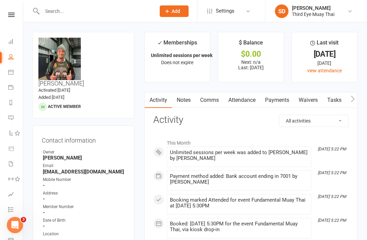
click at [13, 40] on icon at bounding box center [10, 41] width 5 height 5
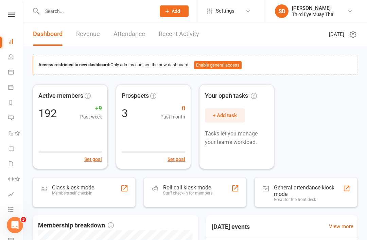
click at [71, 187] on div "Class kiosk mode" at bounding box center [73, 187] width 42 height 6
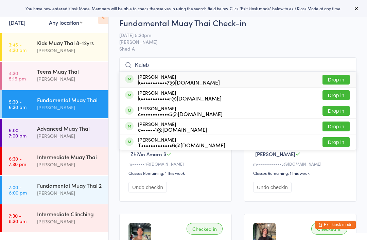
type input "Kaleb"
click at [144, 81] on div "k•••••••••••7@[DOMAIN_NAME]" at bounding box center [179, 81] width 82 height 5
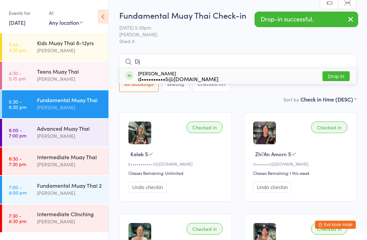
type input "Dj"
click at [141, 78] on div "d••••••••••5@[DOMAIN_NAME]" at bounding box center [178, 78] width 80 height 5
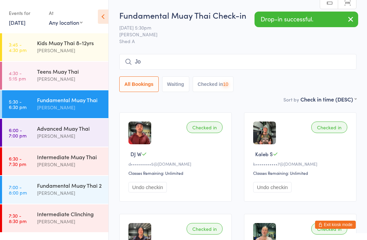
type input "[PERSON_NAME]"
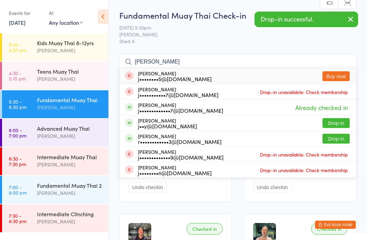
click at [151, 59] on input "[PERSON_NAME]" at bounding box center [237, 62] width 237 height 16
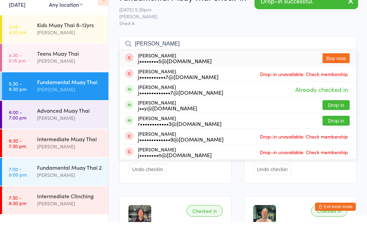
click at [144, 54] on input "Joe" at bounding box center [237, 62] width 237 height 16
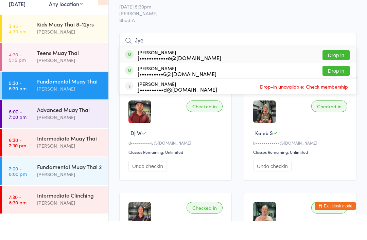
type input "Jye"
click at [140, 74] on div "j••••••••••••e@gmail.com" at bounding box center [179, 76] width 83 height 5
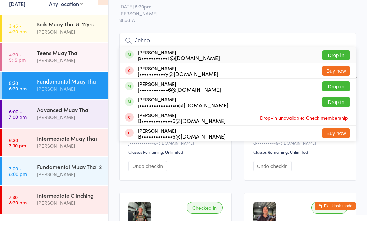
type input "Johno"
click at [151, 74] on div "p•••••••••••1@hotmail.com" at bounding box center [179, 76] width 82 height 5
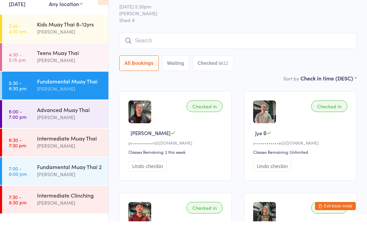
scroll to position [21, 0]
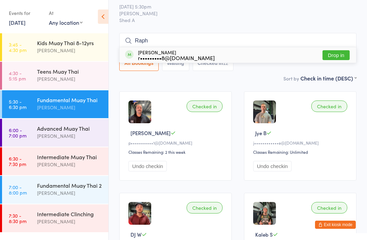
type input "Raph"
click at [163, 55] on div "r•••••••••8@gmail.com" at bounding box center [176, 57] width 77 height 5
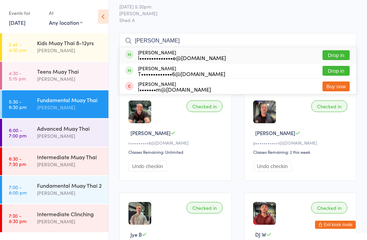
type input "Lucy"
click at [153, 51] on div "Lucy Macrae l••••••••••••••e@hotmail.com" at bounding box center [182, 55] width 88 height 11
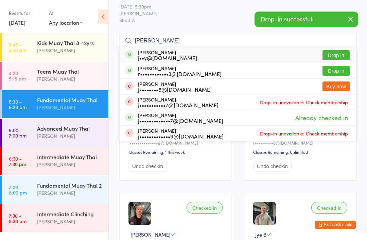
type input "Joey"
click at [143, 56] on div "j••y@[DOMAIN_NAME]" at bounding box center [167, 57] width 59 height 5
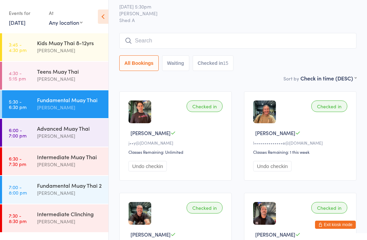
click at [53, 142] on div "Advanced Muay Thai Shae Dekel" at bounding box center [72, 132] width 71 height 27
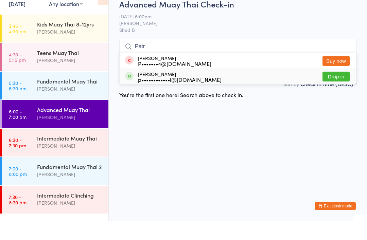
type input "Patr"
click at [143, 90] on div "Patrick Lilly p••••••••••••l@yahoo.com" at bounding box center [180, 95] width 84 height 11
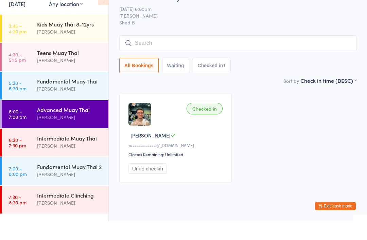
scroll to position [17, 0]
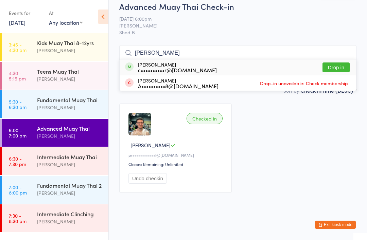
type input "Claire"
click at [149, 62] on div "claire eagar c••••••••••r@yahoo.com.au" at bounding box center [177, 67] width 79 height 11
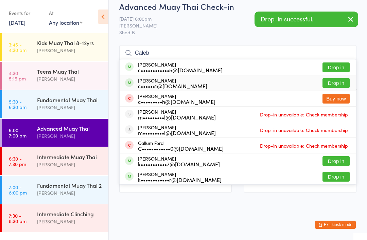
type input "Caleb"
click at [153, 83] on div "c••••••1@[DOMAIN_NAME]" at bounding box center [172, 85] width 69 height 5
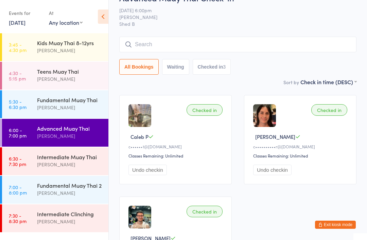
click at [65, 104] on div "Fundamental Muay Thai" at bounding box center [70, 99] width 66 height 7
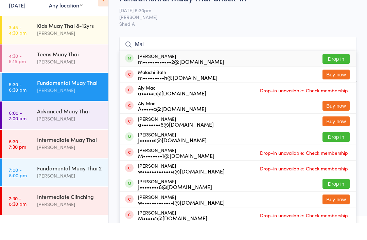
type input "Mal"
click at [173, 76] on div "m••••••••••••2@[DOMAIN_NAME]" at bounding box center [181, 78] width 86 height 5
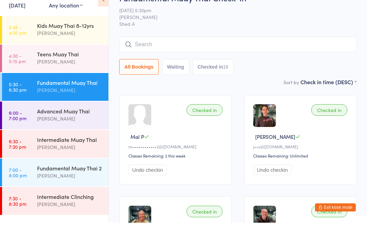
click at [38, 132] on div "[PERSON_NAME]" at bounding box center [70, 136] width 66 height 8
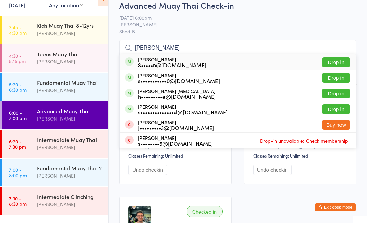
type input "Steve"
click at [147, 79] on div "S•••••n@[DOMAIN_NAME]" at bounding box center [172, 81] width 68 height 5
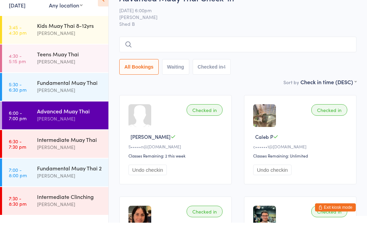
click at [90, 96] on div "Fundamental Muay Thai" at bounding box center [70, 99] width 66 height 7
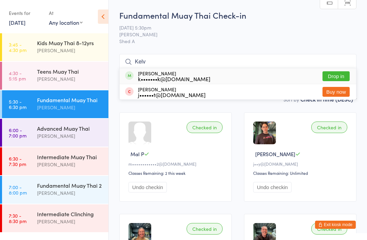
type input "Kelv"
click at [166, 76] on div "k•••••••k@[DOMAIN_NAME]" at bounding box center [174, 78] width 72 height 5
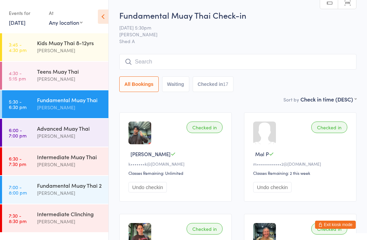
click at [337, 223] on button "Exit kiosk mode" at bounding box center [335, 225] width 41 height 8
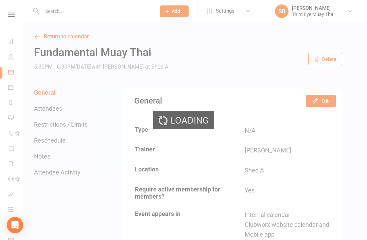
click at [83, 15] on div "Loading" at bounding box center [183, 120] width 367 height 240
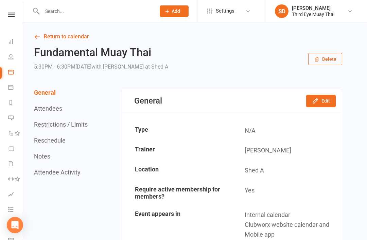
click at [115, 13] on input "text" at bounding box center [95, 11] width 111 height 10
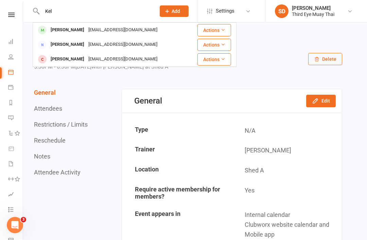
type input "Kel"
click at [79, 28] on div "[PERSON_NAME]" at bounding box center [68, 30] width 38 height 10
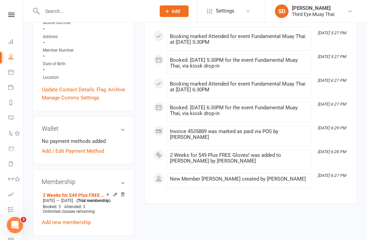
scroll to position [160, 0]
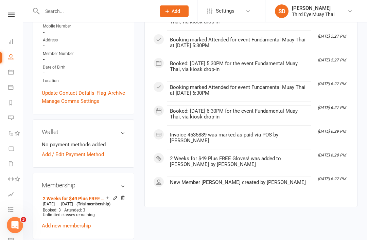
click at [13, 47] on link "Dashboard" at bounding box center [15, 42] width 15 height 15
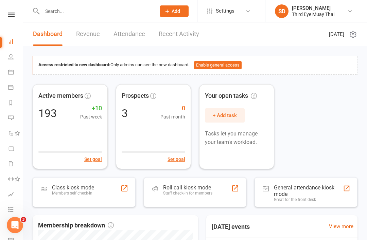
click at [85, 187] on div "Class kiosk mode" at bounding box center [73, 187] width 42 height 6
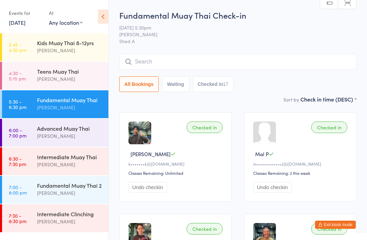
click at [90, 134] on div "[PERSON_NAME]" at bounding box center [70, 136] width 66 height 8
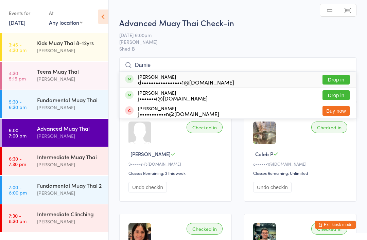
type input "Damie"
click at [166, 80] on div "d•••••••••••••••••1@[DOMAIN_NAME]" at bounding box center [186, 81] width 96 height 5
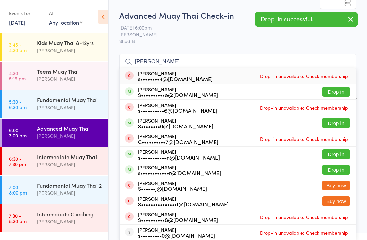
type input "[PERSON_NAME]"
click at [171, 167] on div "[PERSON_NAME] s••••••••••••r@[DOMAIN_NAME]" at bounding box center [179, 170] width 83 height 11
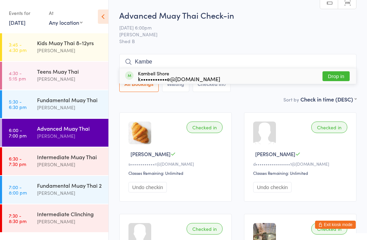
type input "Kambe"
click at [161, 75] on div "Kambell Shore k•••••••••••e@[DOMAIN_NAME]" at bounding box center [179, 76] width 82 height 11
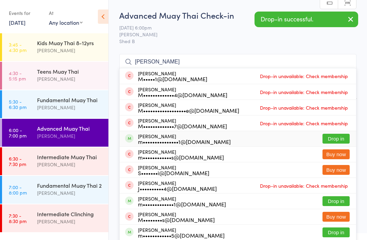
type input "[PERSON_NAME]"
click at [169, 137] on div "[PERSON_NAME] m•••••••••••••••1@[DOMAIN_NAME]" at bounding box center [184, 138] width 93 height 11
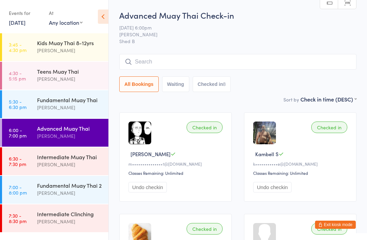
click at [51, 109] on div "[PERSON_NAME]" at bounding box center [70, 108] width 66 height 8
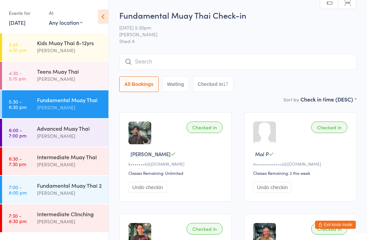
click at [91, 133] on div "[PERSON_NAME]" at bounding box center [70, 136] width 66 height 8
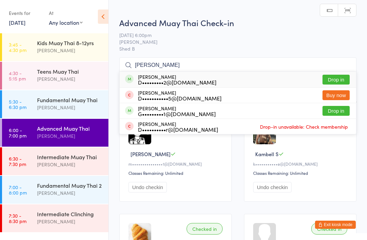
type input "[PERSON_NAME]"
click at [165, 80] on div "D•••••••••2@[DOMAIN_NAME]" at bounding box center [177, 81] width 78 height 5
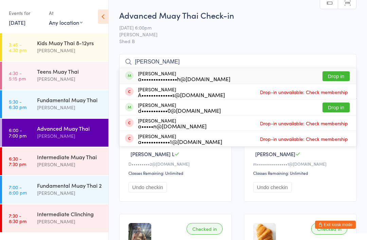
type input "[PERSON_NAME]"
click at [162, 76] on div "a•••••••••••••••h@[DOMAIN_NAME]" at bounding box center [184, 78] width 92 height 5
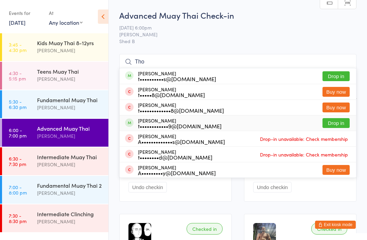
type input "Tho"
click at [148, 123] on div "t••••••••••••9@[DOMAIN_NAME]" at bounding box center [180, 125] width 84 height 5
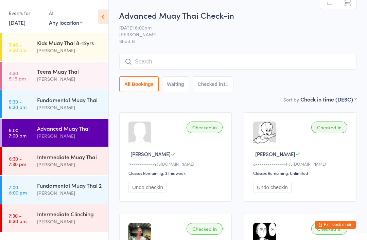
click at [45, 158] on div "Intermediate Muay Thai" at bounding box center [70, 156] width 66 height 7
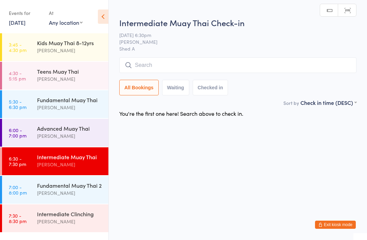
click at [170, 62] on input "search" at bounding box center [237, 65] width 237 height 16
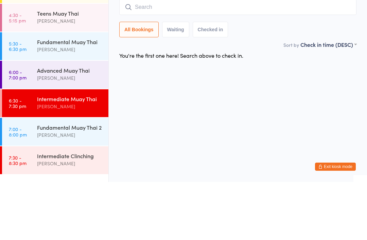
type input "B"
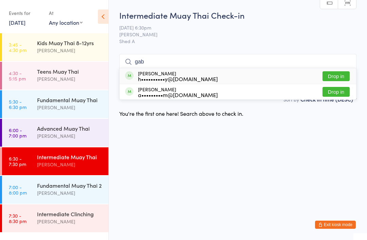
type input "gab"
click at [177, 74] on div "Gabrielle Hooper h••••••••••y@gmail.com" at bounding box center [178, 76] width 80 height 11
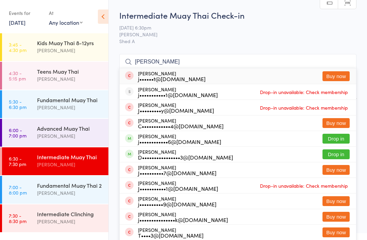
type input "J"
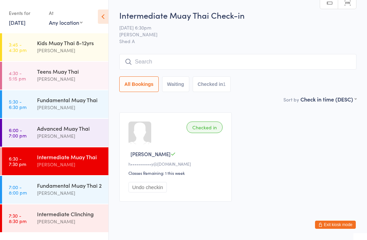
click at [335, 223] on button "Exit kiosk mode" at bounding box center [335, 225] width 41 height 8
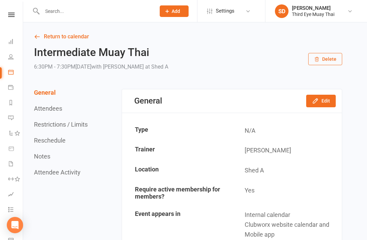
click at [98, 15] on input "text" at bounding box center [95, 11] width 111 height 10
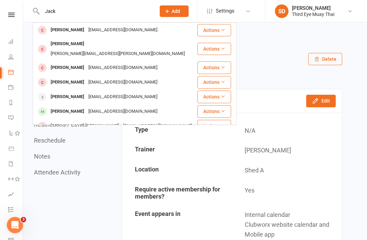
type input "Jack"
click at [100, 92] on div "[EMAIL_ADDRESS][DOMAIN_NAME]" at bounding box center [122, 97] width 73 height 10
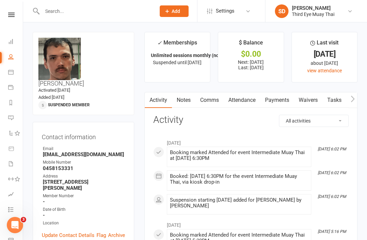
click at [280, 99] on link "Payments" at bounding box center [277, 100] width 34 height 16
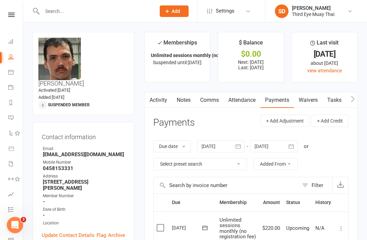
click at [8, 42] on icon at bounding box center [10, 41] width 5 height 5
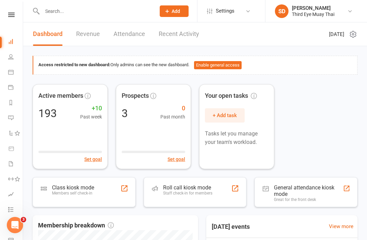
click at [87, 183] on div "Class kiosk mode Members self check-in" at bounding box center [84, 192] width 103 height 30
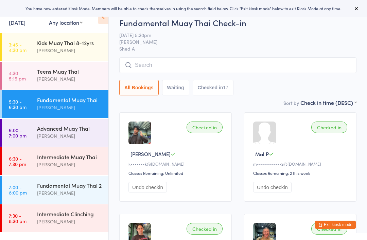
click at [83, 161] on div "Intermediate Muay Thai" at bounding box center [70, 156] width 66 height 7
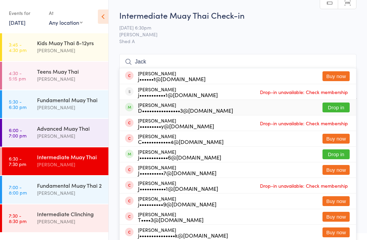
type input "Jack"
click at [162, 100] on li "[PERSON_NAME] D••••••••••••••••3@[DOMAIN_NAME] Drop in" at bounding box center [238, 107] width 236 height 16
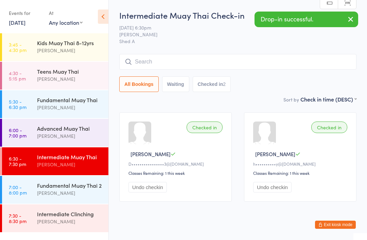
click at [154, 189] on button "Undo checkin" at bounding box center [147, 187] width 38 height 11
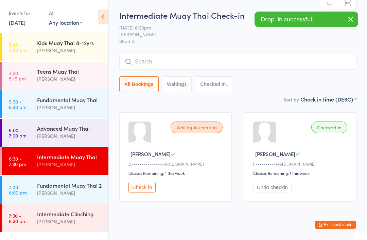
click at [189, 65] on input "search" at bounding box center [237, 62] width 237 height 16
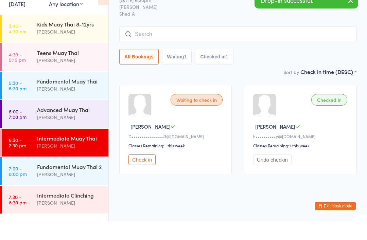
scroll to position [17, 0]
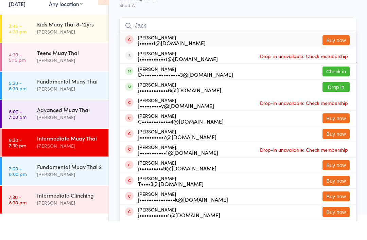
type input "Jack"
click at [180, 69] on div "[PERSON_NAME] j•••••••••••1@[DOMAIN_NAME]" at bounding box center [178, 74] width 80 height 11
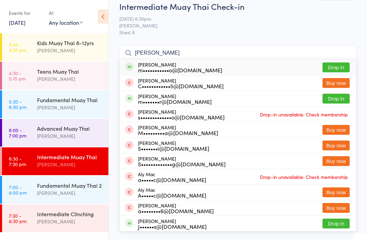
type input "[PERSON_NAME]"
click at [180, 99] on div "m•••••••r@[DOMAIN_NAME]" at bounding box center [175, 101] width 74 height 5
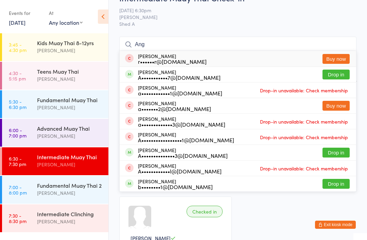
type input "Ang"
click at [158, 76] on div "A•••••••••••7@[DOMAIN_NAME]" at bounding box center [179, 77] width 83 height 5
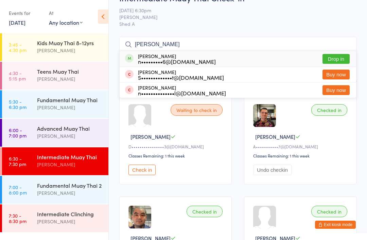
type input "[PERSON_NAME]"
click at [164, 60] on div "n•••••••••6@[DOMAIN_NAME]" at bounding box center [177, 61] width 78 height 5
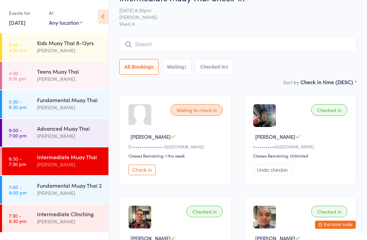
click at [188, 49] on input "search" at bounding box center [237, 45] width 237 height 16
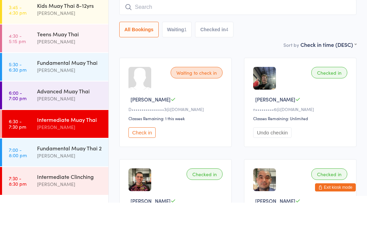
type input "E"
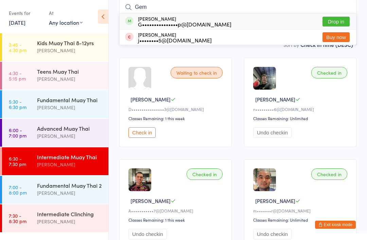
type input "Gem"
click at [161, 21] on div "G•••••••••••••••p@[DOMAIN_NAME]" at bounding box center [184, 23] width 93 height 5
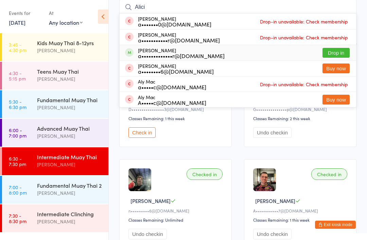
type input "Alici"
click at [177, 54] on div "a•••••••••••••r@[DOMAIN_NAME]" at bounding box center [181, 55] width 87 height 5
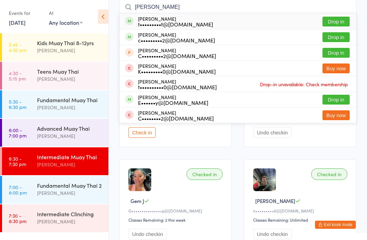
type input "[PERSON_NAME]"
click at [159, 22] on div "t•••••••••t@[DOMAIN_NAME]" at bounding box center [175, 23] width 75 height 5
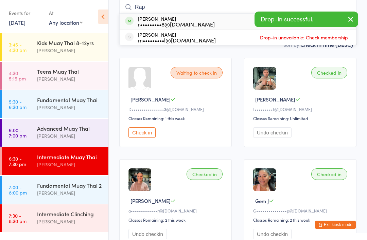
type input "Rap"
click at [160, 15] on div "[PERSON_NAME] r•••••••••8@[DOMAIN_NAME] Drop in" at bounding box center [238, 22] width 236 height 16
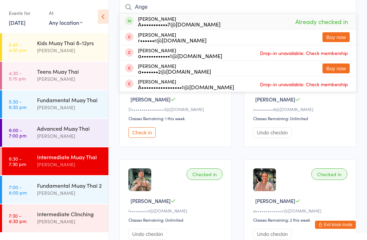
type input "Ange"
click at [164, 25] on div "A•••••••••••7@[DOMAIN_NAME]" at bounding box center [179, 23] width 83 height 5
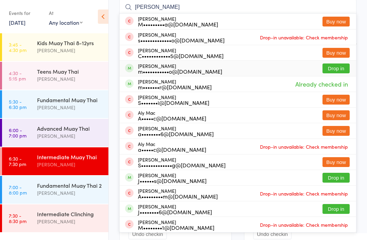
type input "[PERSON_NAME]"
click at [175, 69] on div "m•••••••••••o@[DOMAIN_NAME]" at bounding box center [180, 71] width 84 height 5
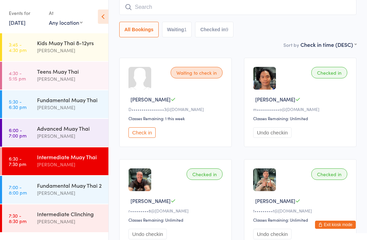
click at [65, 179] on div "Fundamental Muay Thai 2 [PERSON_NAME]" at bounding box center [72, 189] width 71 height 27
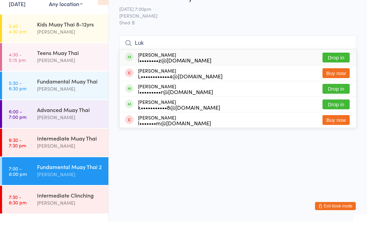
type input "Luk"
click at [167, 108] on div "l•••••••••r@[DOMAIN_NAME]" at bounding box center [175, 110] width 75 height 5
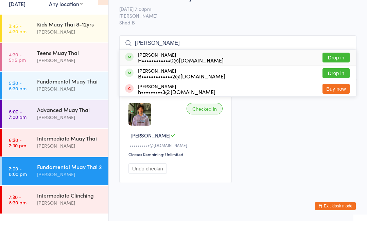
type input "[PERSON_NAME]"
click at [155, 76] on div "H••••••••••••0@[DOMAIN_NAME]" at bounding box center [181, 78] width 86 height 5
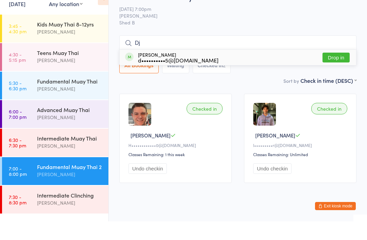
type input "Dj"
click at [161, 71] on div "[PERSON_NAME] d••••••••••5@[DOMAIN_NAME]" at bounding box center [178, 76] width 80 height 11
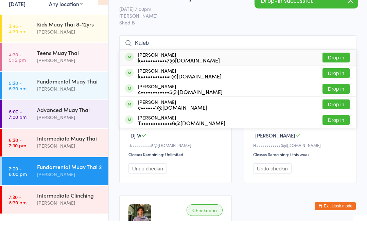
type input "Kaleb"
click at [173, 76] on div "k•••••••••••7@[DOMAIN_NAME]" at bounding box center [179, 78] width 82 height 5
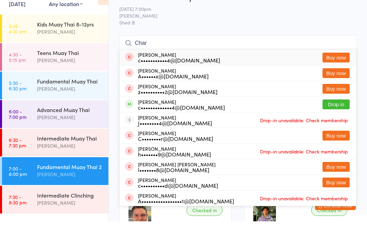
type input "Char"
click at [173, 123] on div "c•••••••••••••4@[DOMAIN_NAME]" at bounding box center [181, 125] width 87 height 5
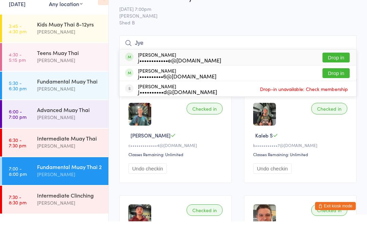
type input "Jye"
click at [156, 76] on div "j••••••••••••e@[DOMAIN_NAME]" at bounding box center [179, 78] width 83 height 5
